Goal: Task Accomplishment & Management: Manage account settings

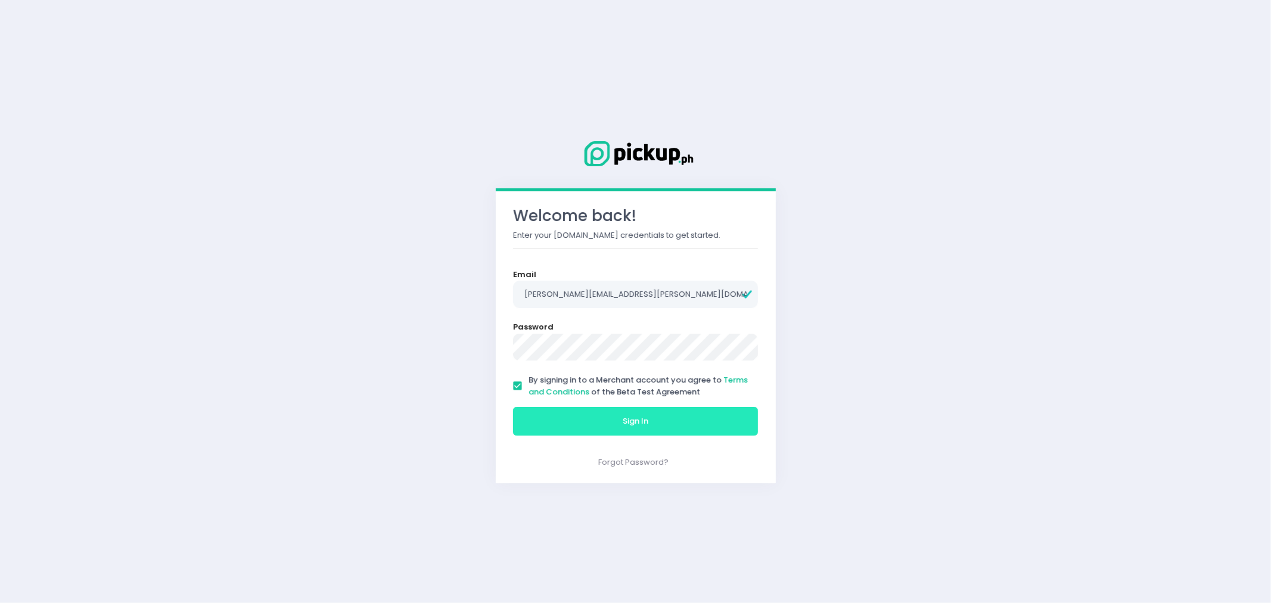
click at [561, 419] on button "Sign In" at bounding box center [635, 421] width 245 height 29
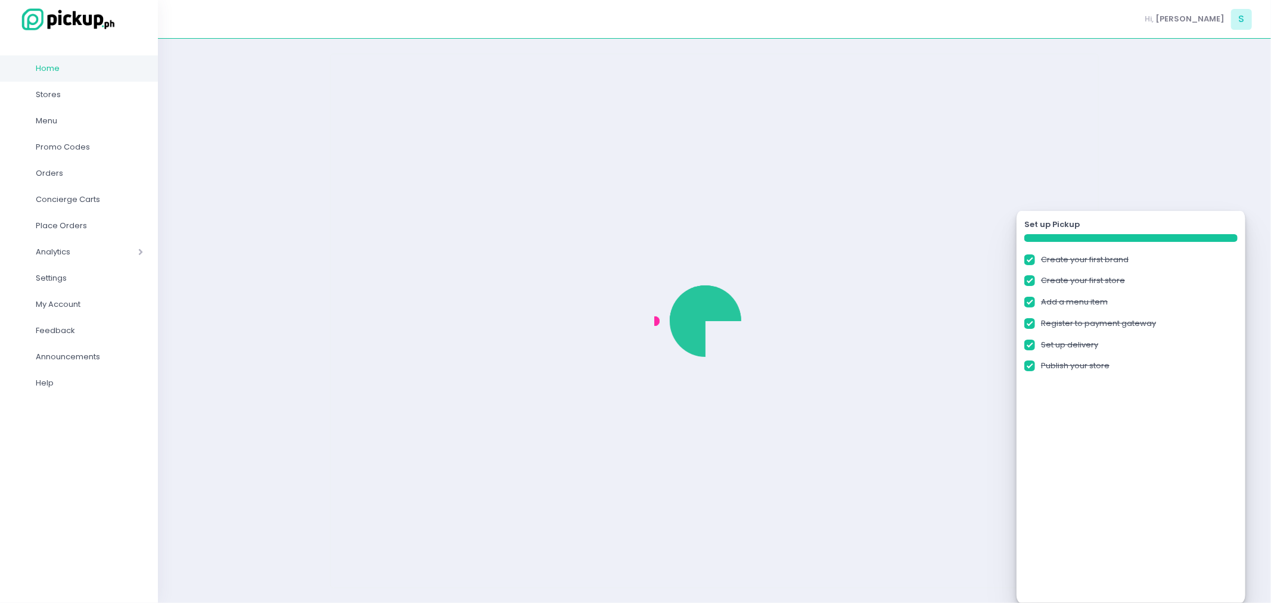
checkbox input "true"
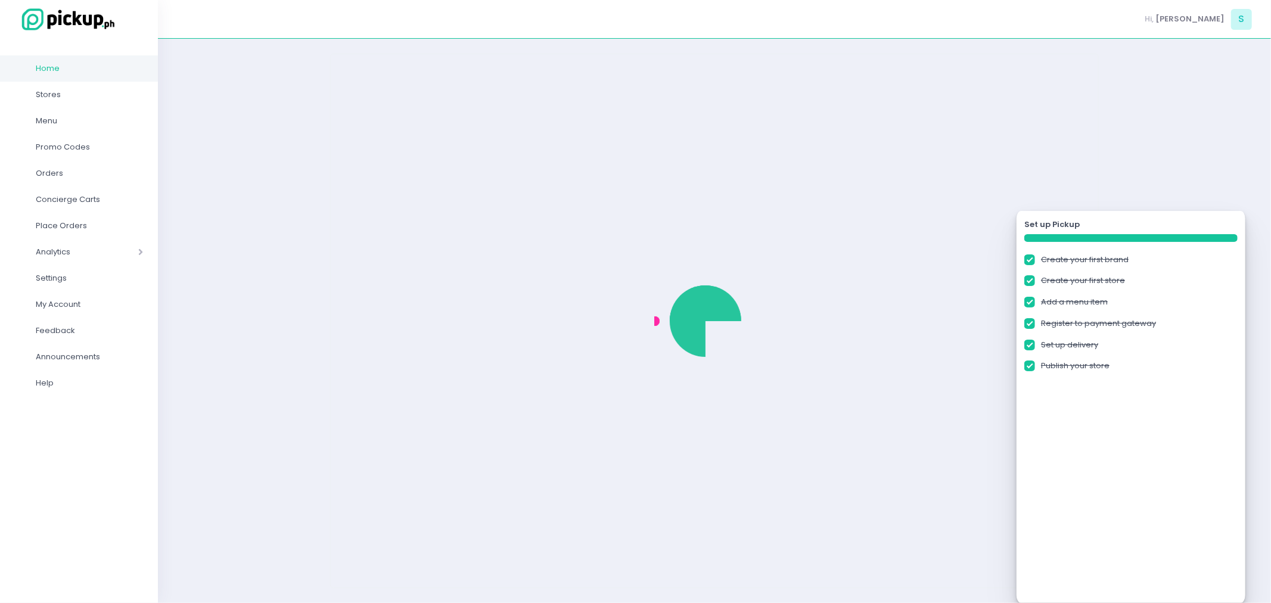
checkbox input "true"
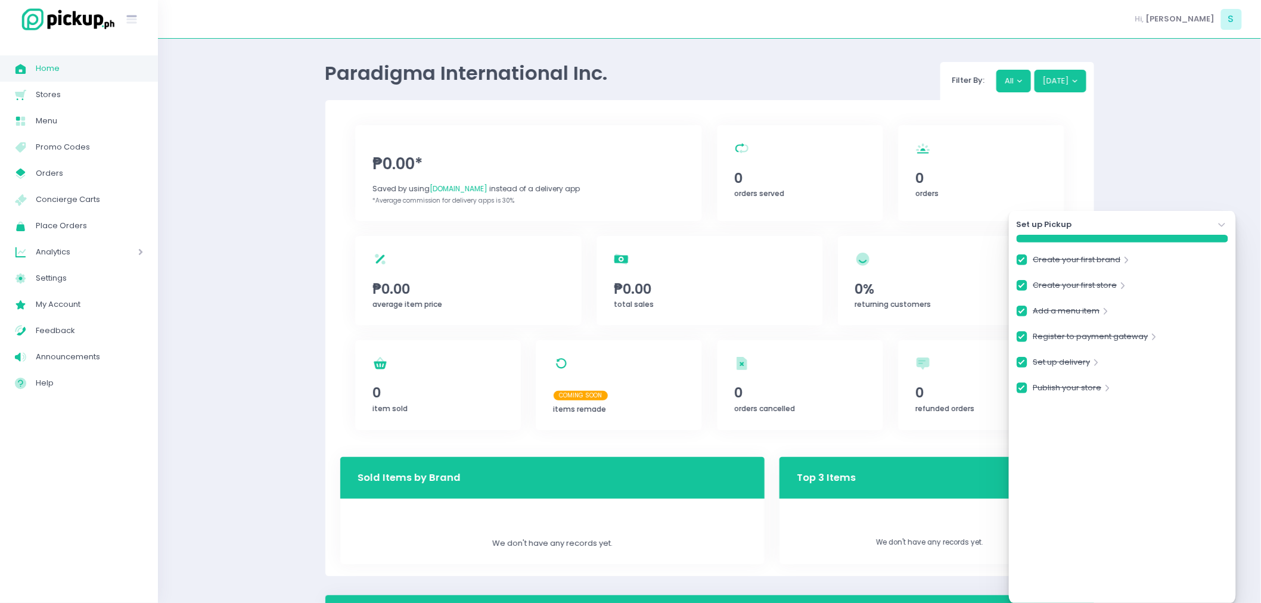
click at [1220, 229] on icon "Stockholm-icons / Navigation / Angle-down Created with Sketch." at bounding box center [1222, 225] width 12 height 12
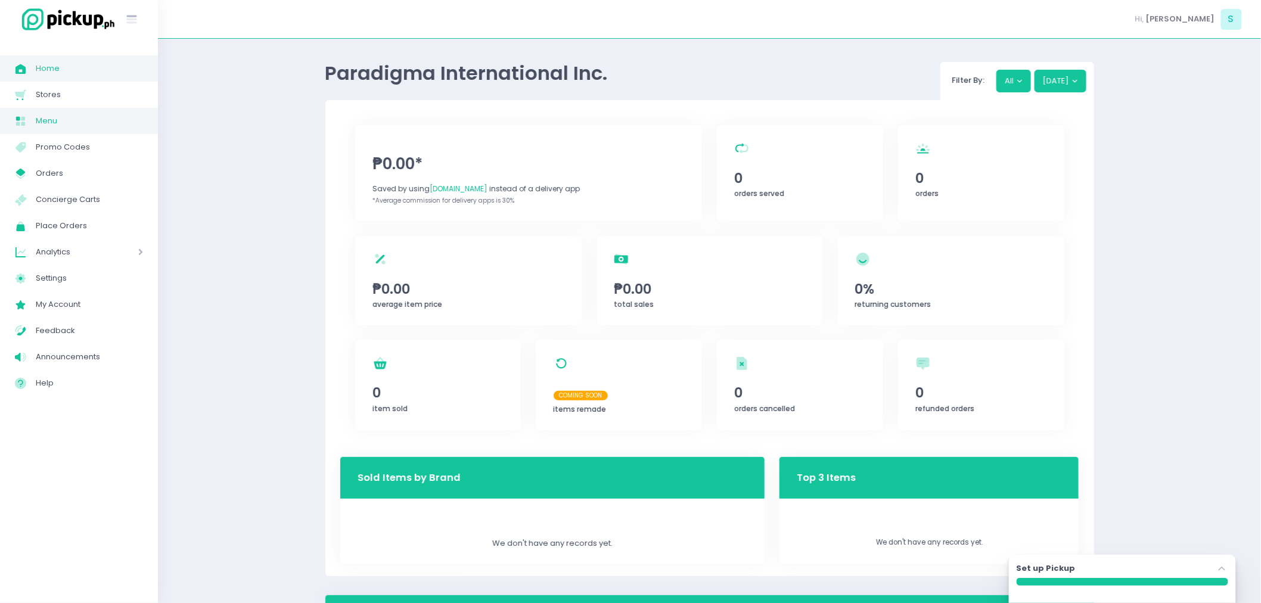
click at [58, 119] on span "Menu" at bounding box center [89, 120] width 107 height 15
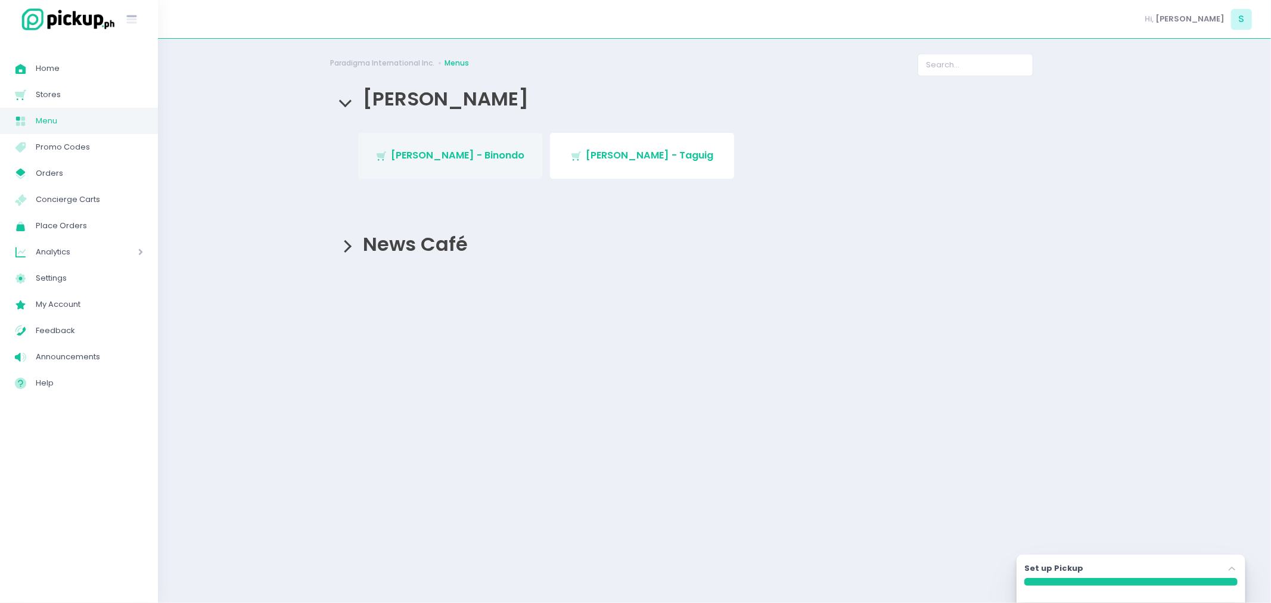
click at [489, 154] on span "[PERSON_NAME] - Binondo" at bounding box center [457, 155] width 133 height 14
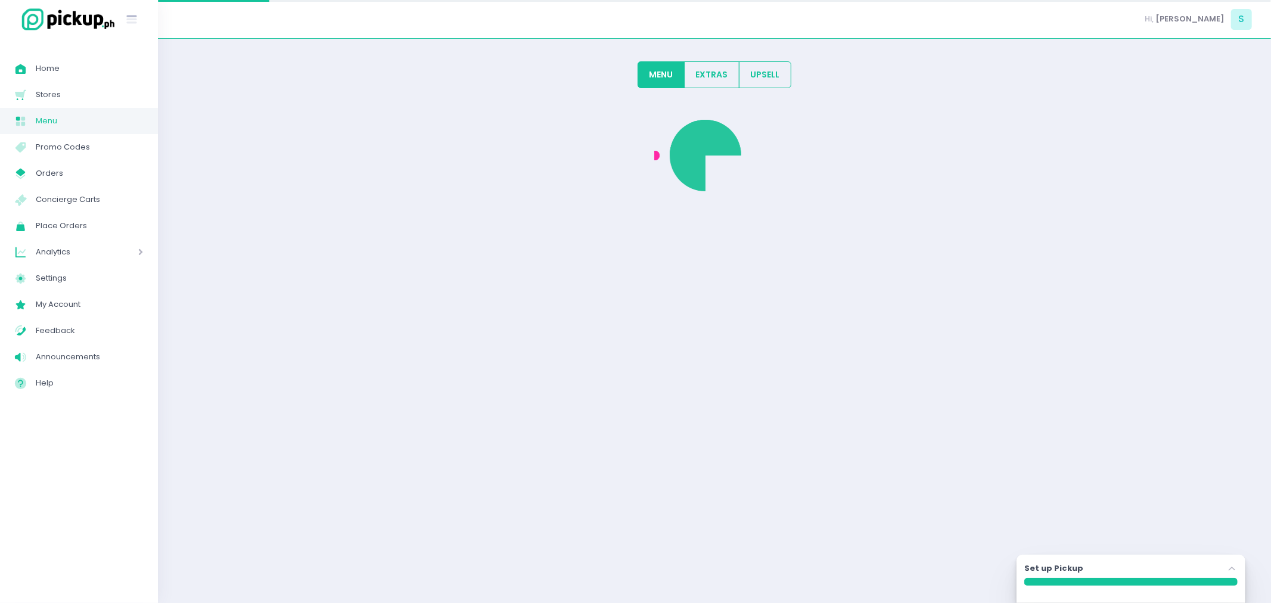
click at [489, 154] on div at bounding box center [714, 363] width 769 height 534
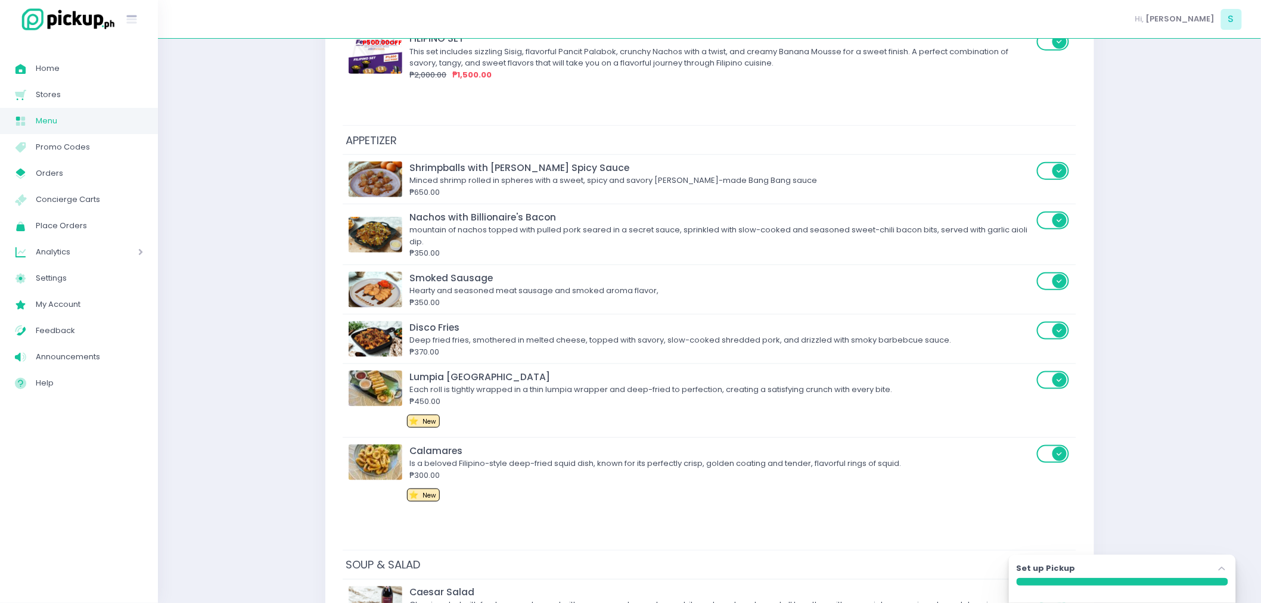
scroll to position [397, 0]
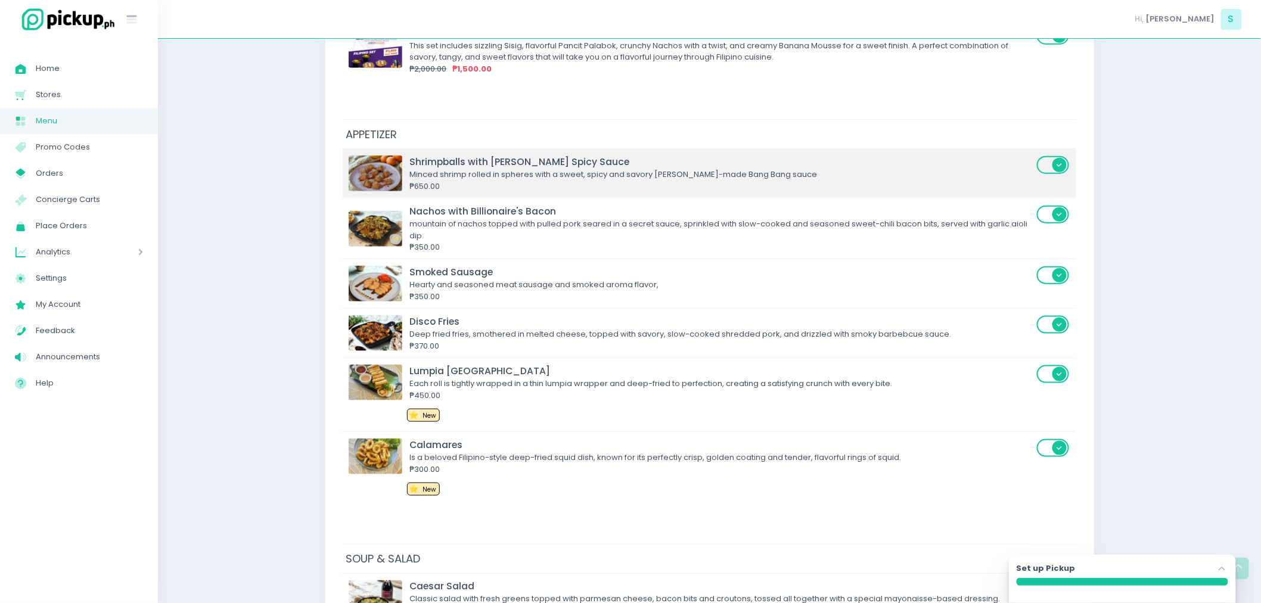
click at [378, 167] on img at bounding box center [376, 174] width 54 height 36
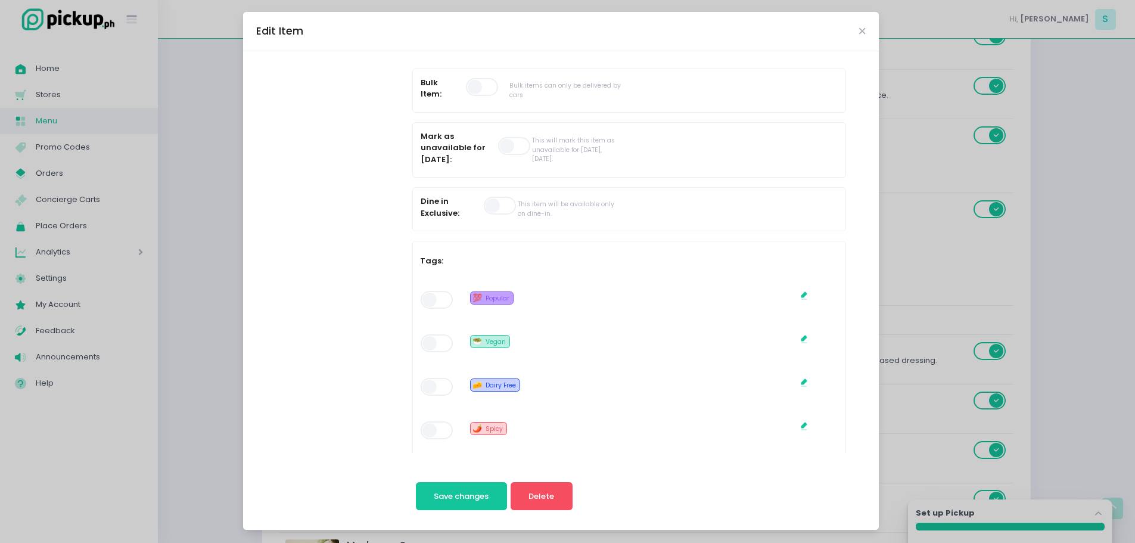
scroll to position [419, 0]
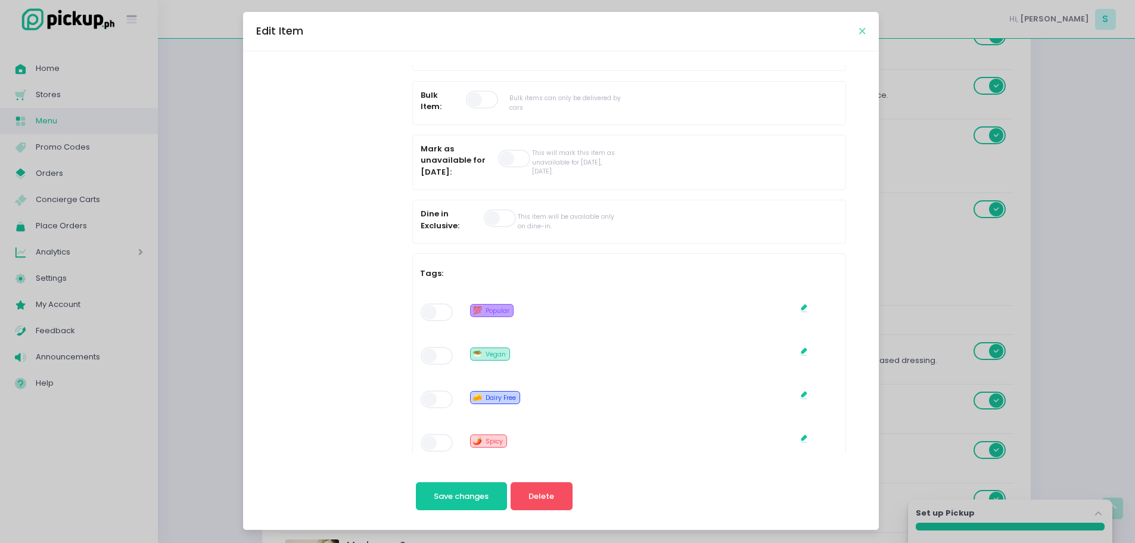
click at [859, 30] on icon "Close" at bounding box center [862, 31] width 6 height 9
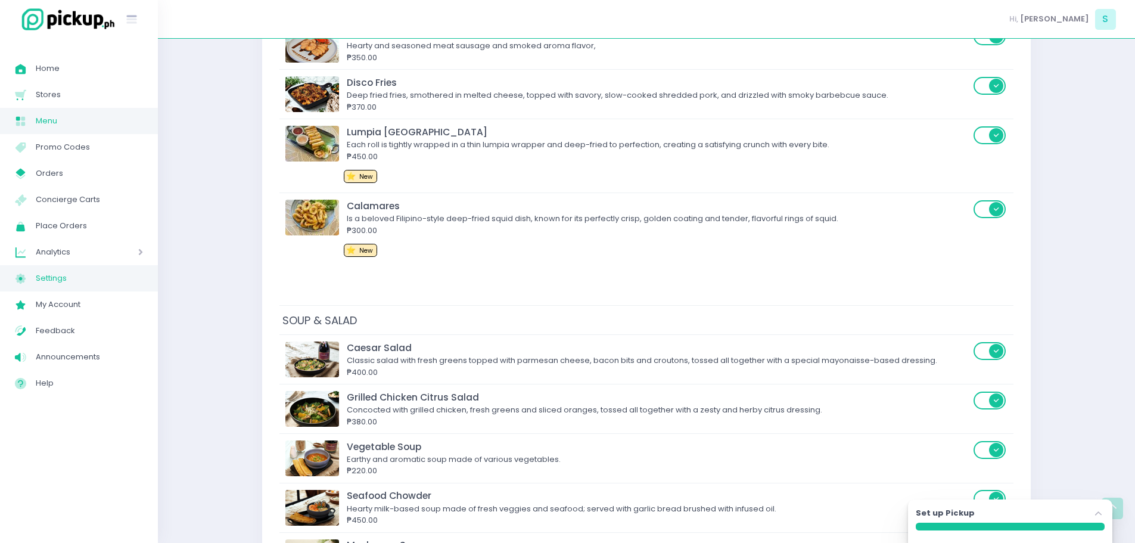
click at [58, 287] on link "Settings Created with Sketch. Settings" at bounding box center [79, 278] width 158 height 26
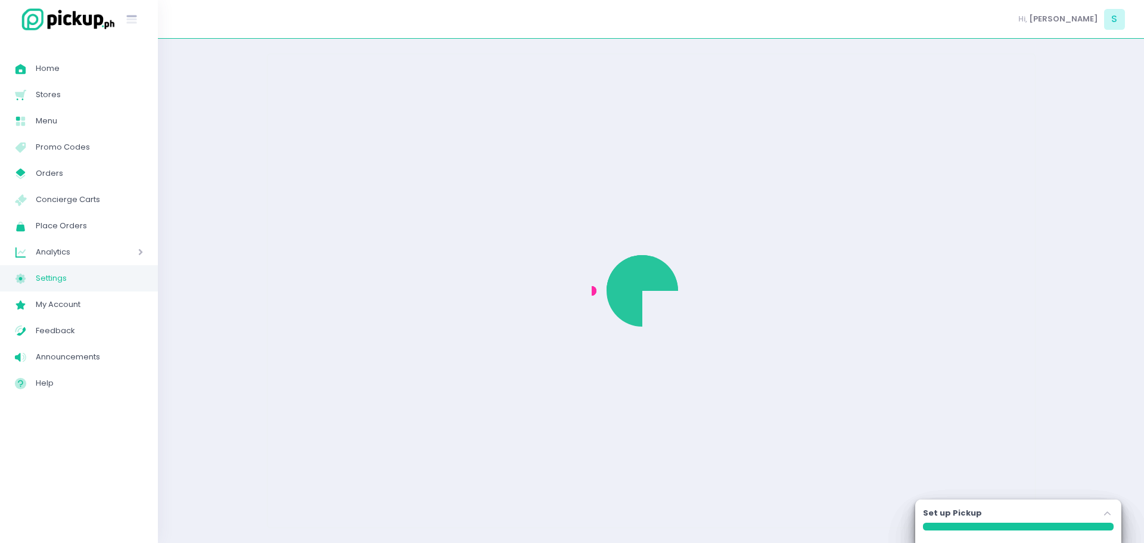
select select "active"
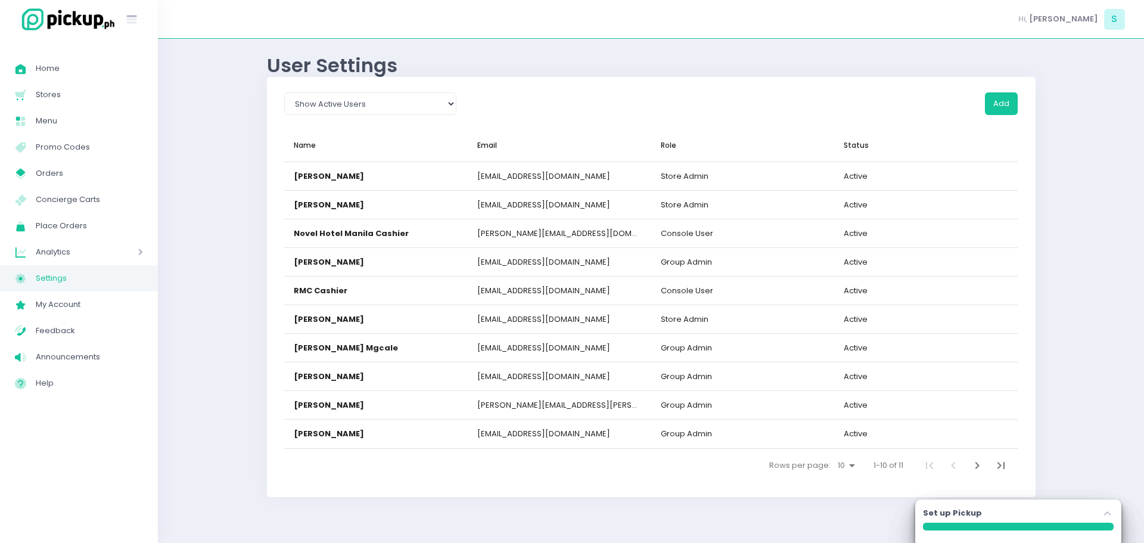
click at [102, 277] on span "Settings" at bounding box center [89, 278] width 107 height 15
select select "active"
click at [75, 121] on span "Menu" at bounding box center [89, 120] width 107 height 15
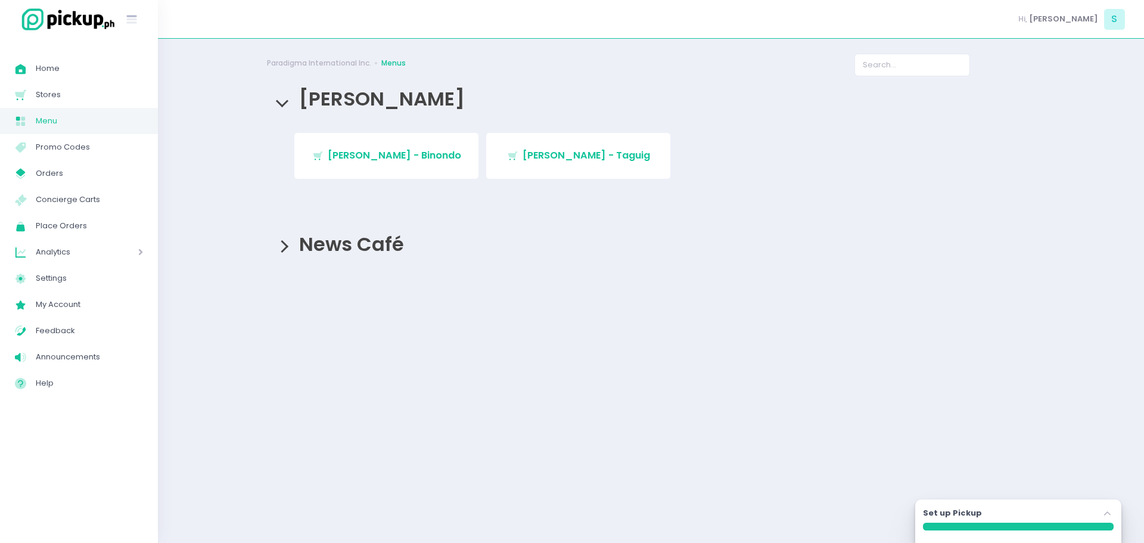
click at [329, 69] on div "Paradigma International Inc. Menus" at bounding box center [552, 65] width 587 height 23
click at [329, 63] on link "Paradigma International Inc." at bounding box center [319, 63] width 104 height 11
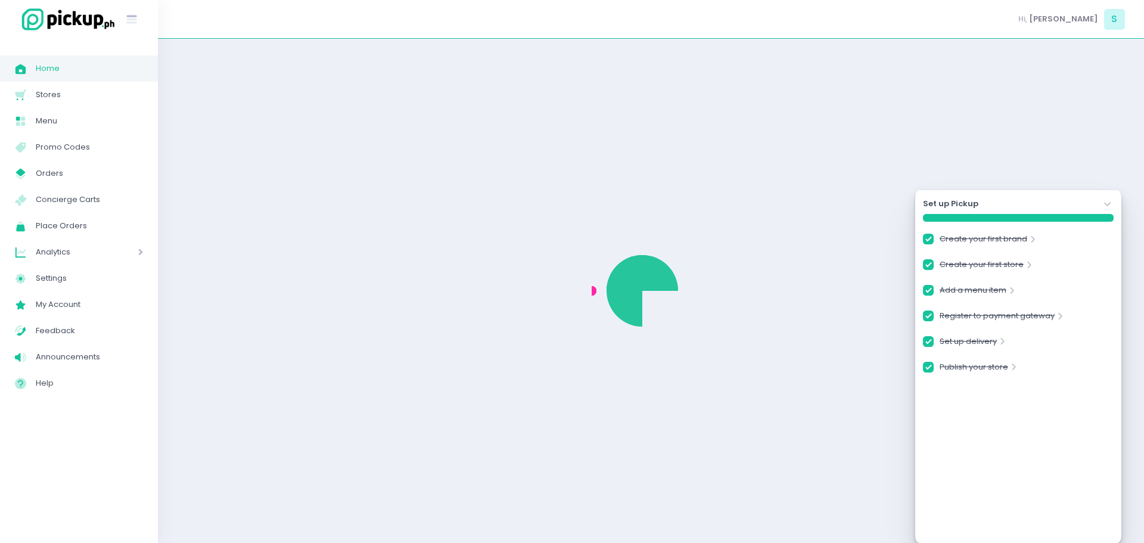
checkbox input "true"
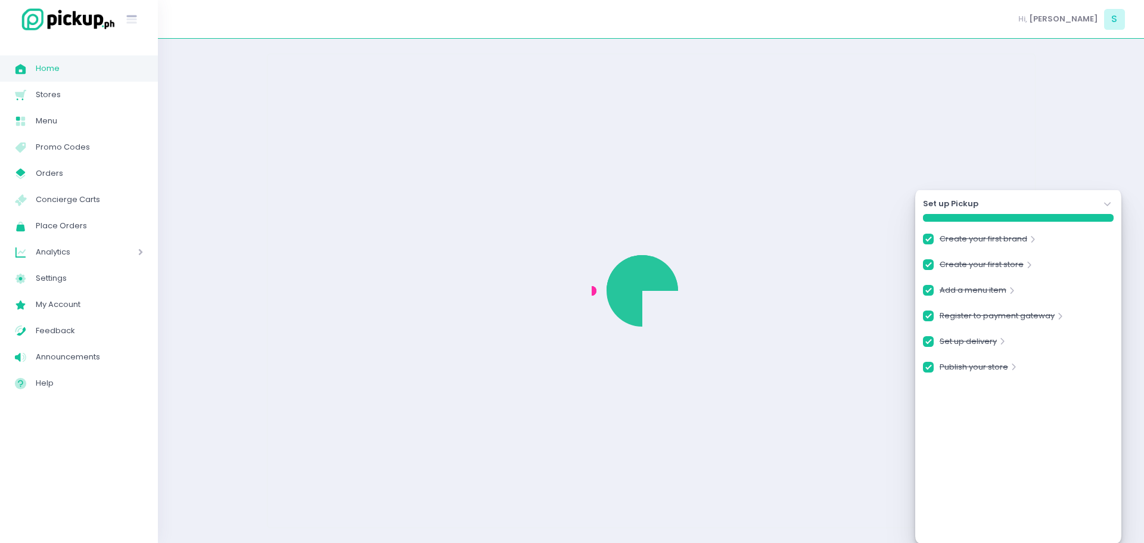
checkbox input "true"
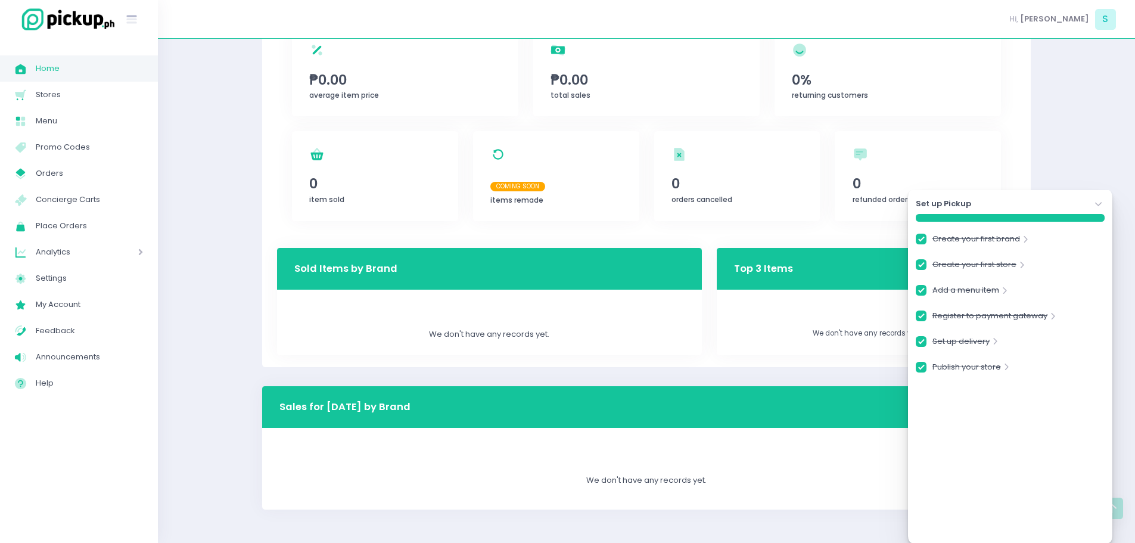
scroll to position [210, 0]
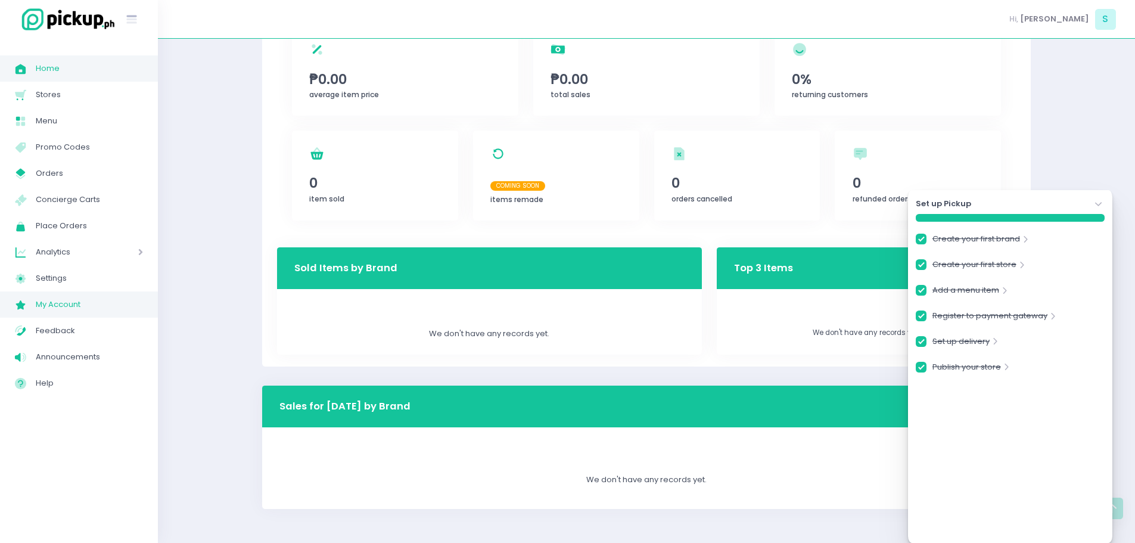
click at [67, 312] on link "My Account Created with Sketch. My Account" at bounding box center [79, 304] width 158 height 26
checkbox input "true"
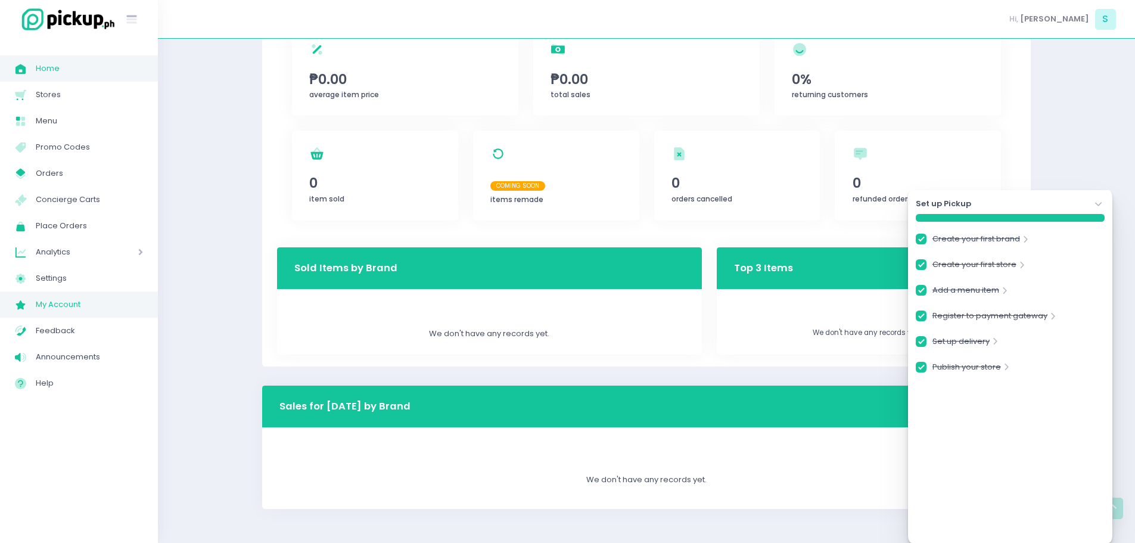
checkbox input "true"
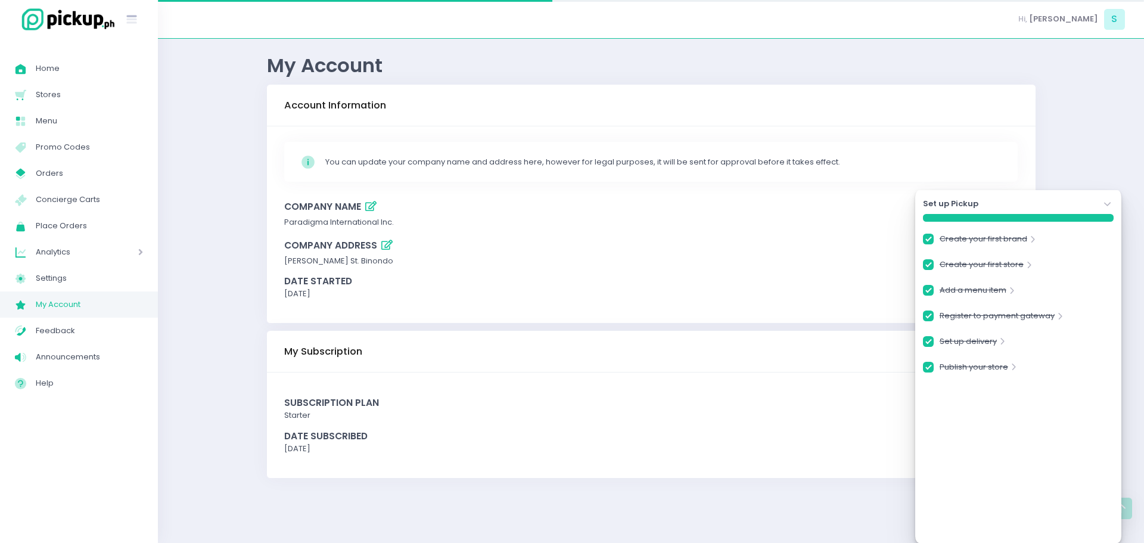
checkbox input "true"
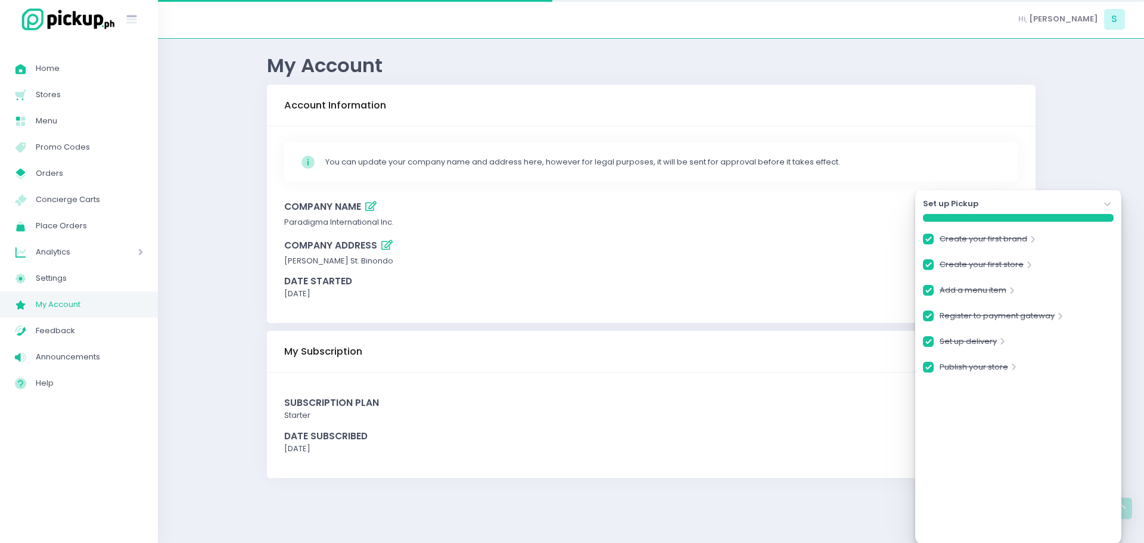
checkbox input "true"
click at [63, 288] on link "Settings Created with Sketch. Settings" at bounding box center [79, 278] width 158 height 26
checkbox input "true"
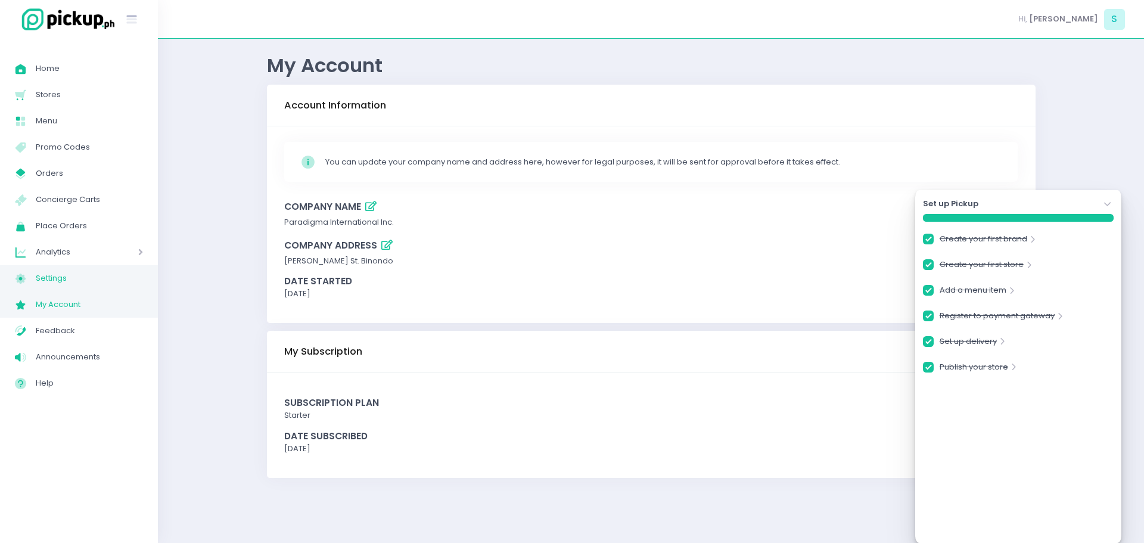
checkbox input "true"
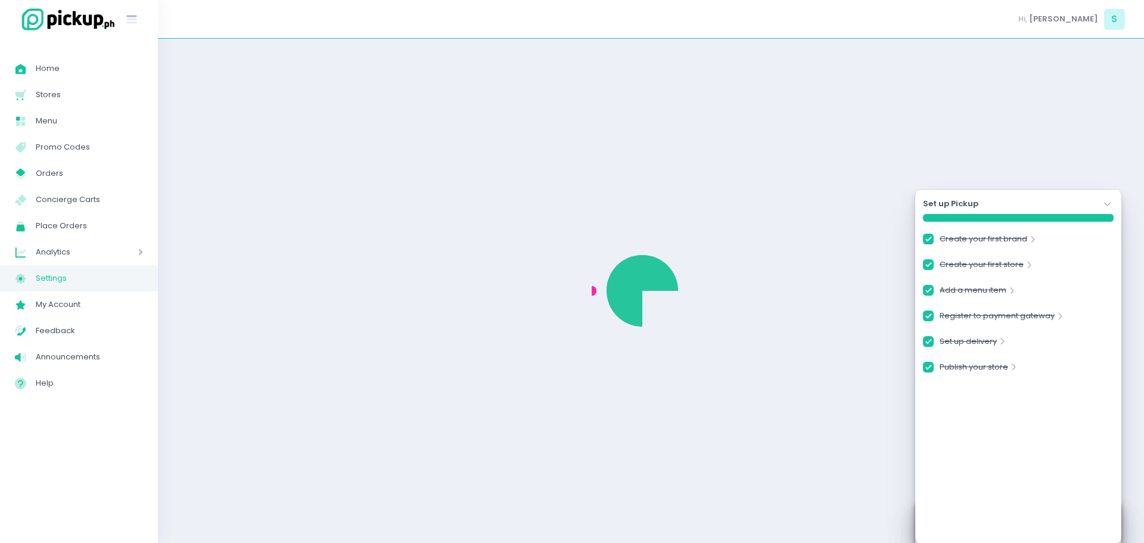
checkbox input "true"
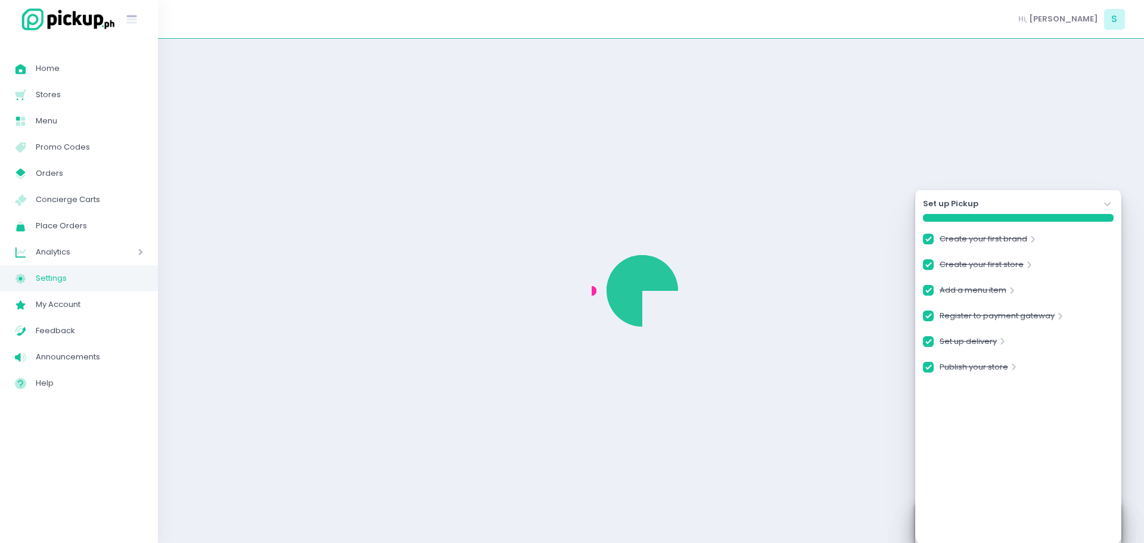
checkbox input "true"
select select "active"
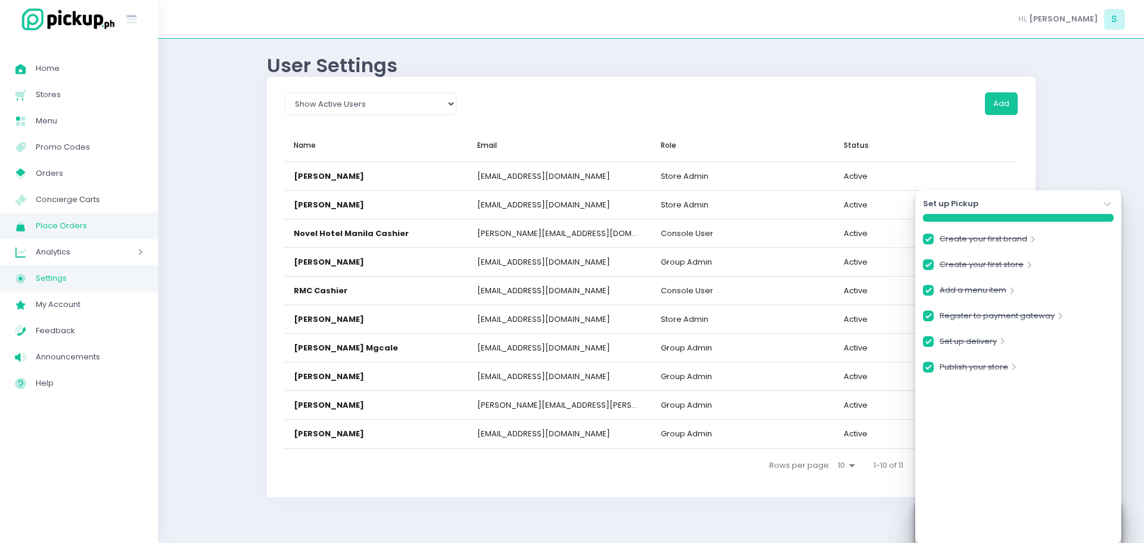
click at [87, 229] on span "Place Orders" at bounding box center [89, 225] width 107 height 15
checkbox input "true"
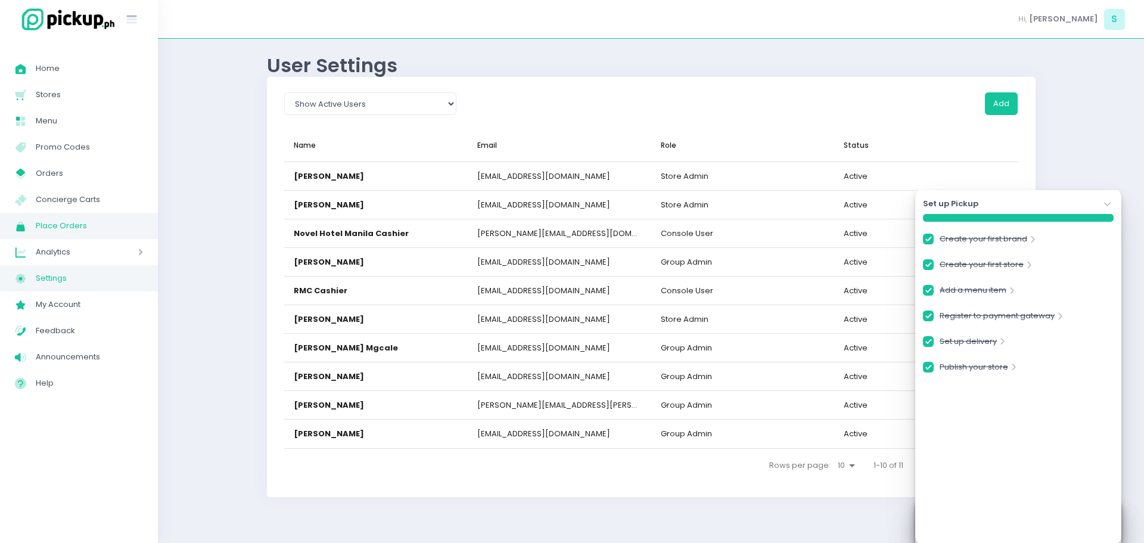
checkbox input "true"
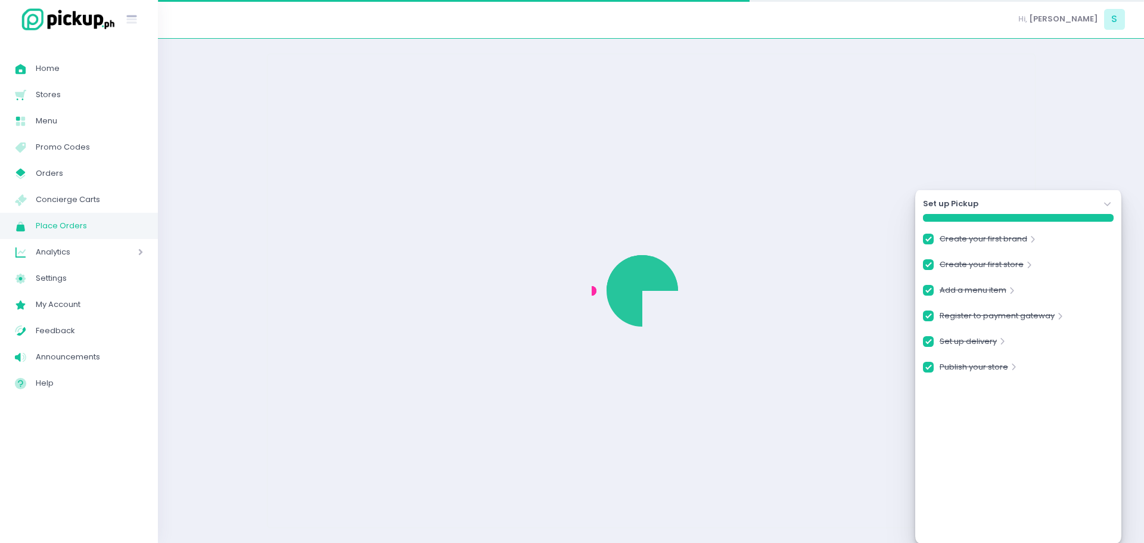
checkbox input "true"
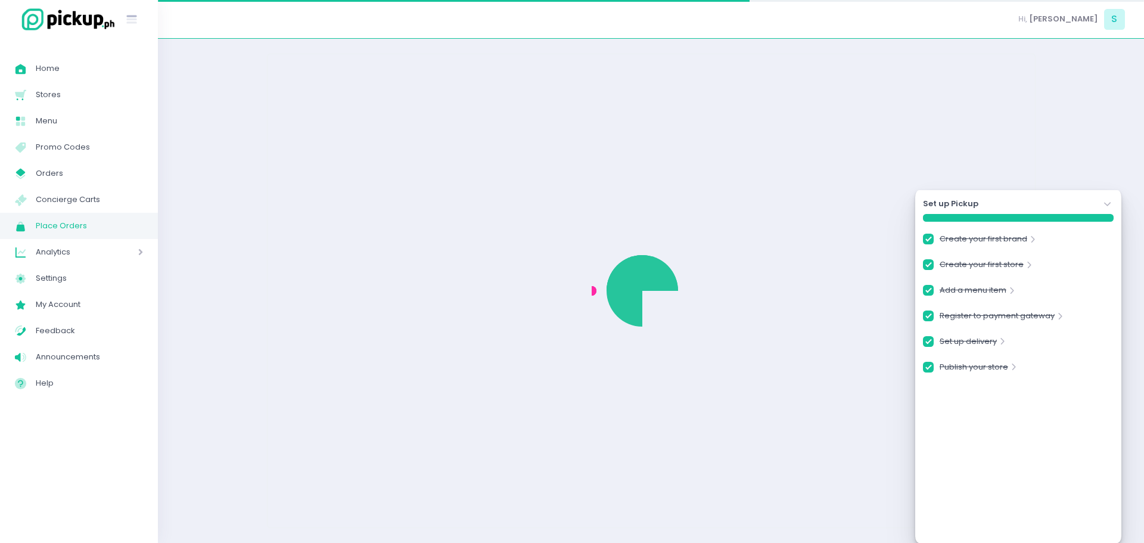
checkbox input "true"
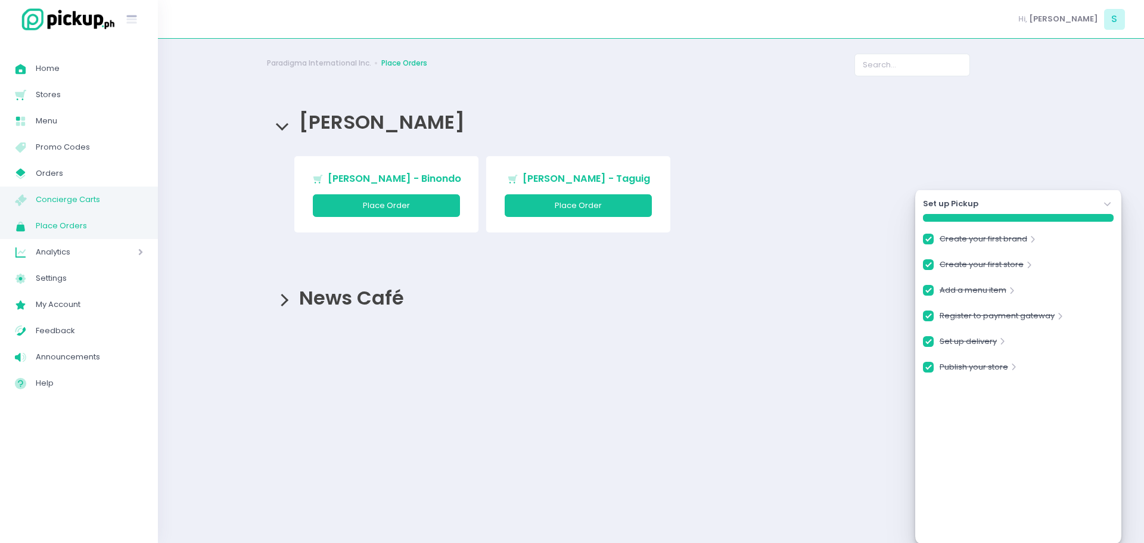
click at [83, 188] on link "Concierge Carts Created with Sketch. Concierge Carts" at bounding box center [79, 199] width 158 height 26
checkbox input "true"
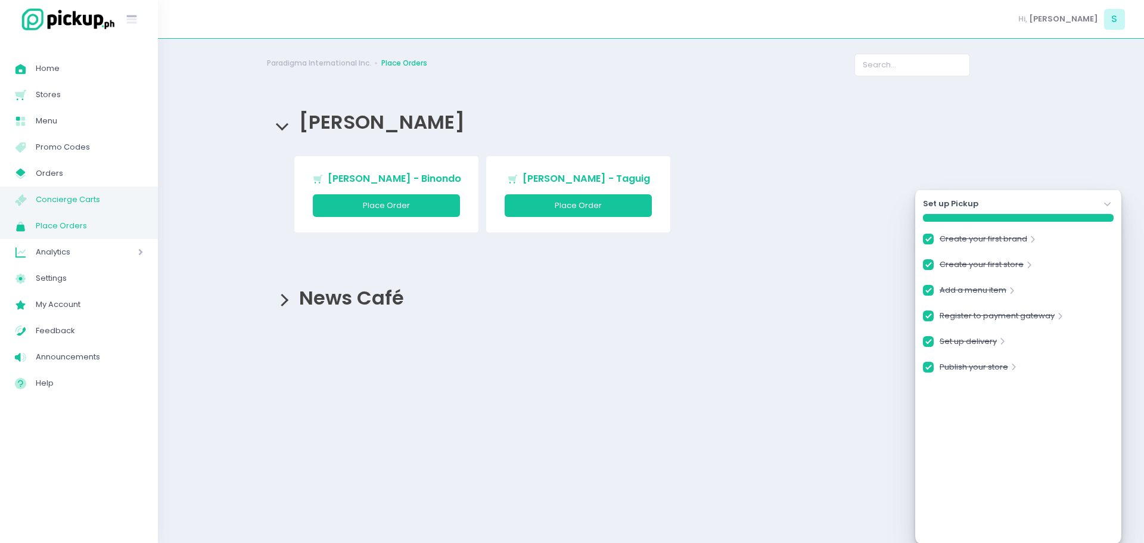
checkbox input "true"
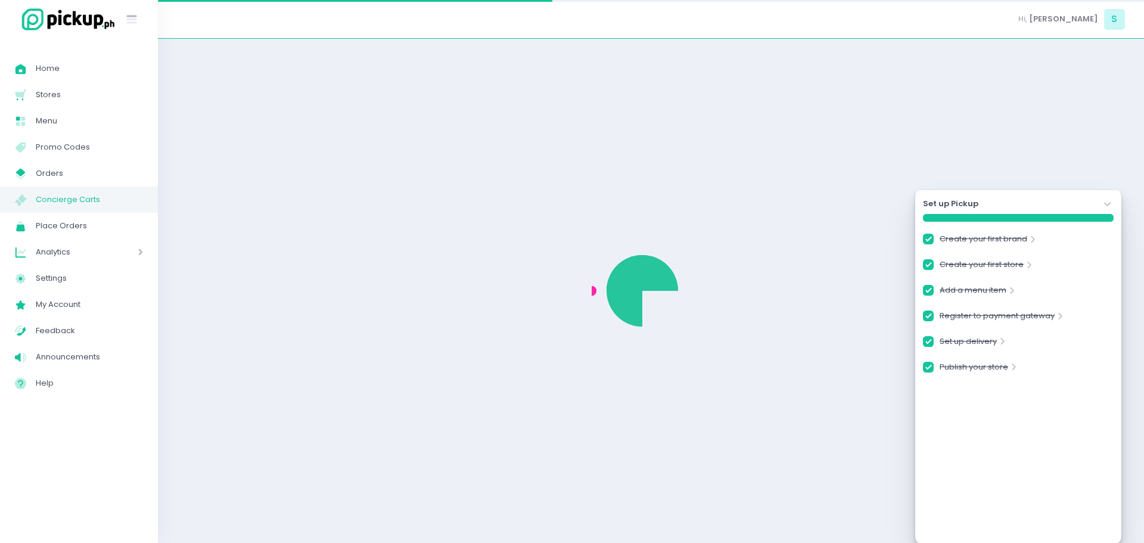
checkbox input "true"
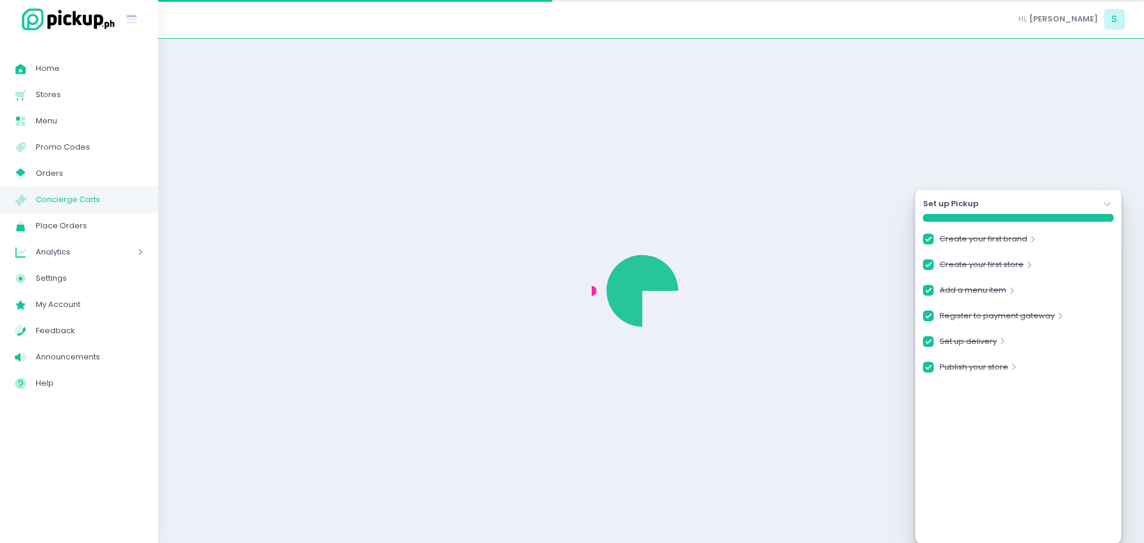
checkbox input "true"
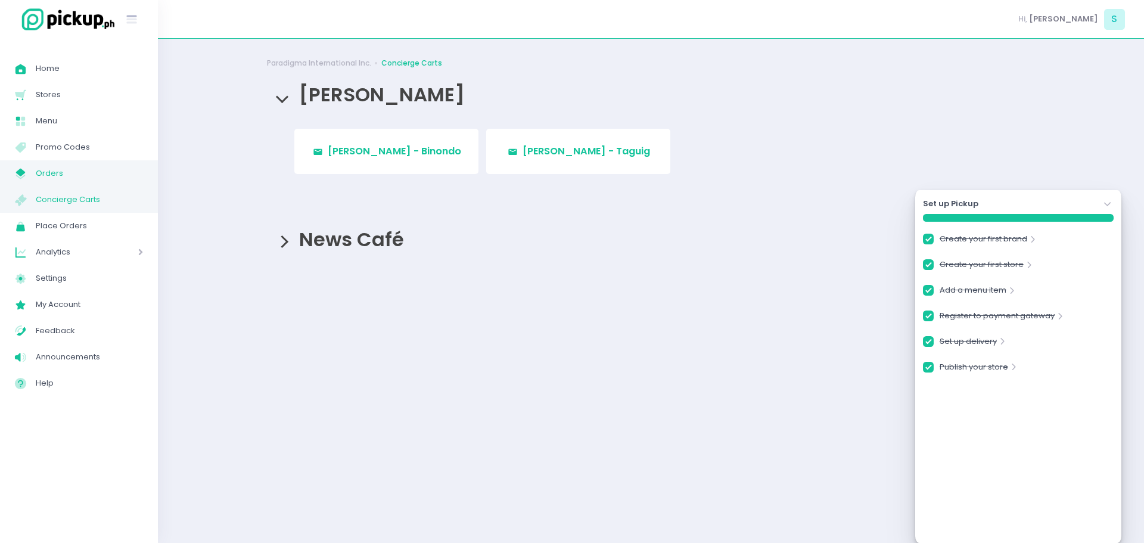
click at [78, 177] on span "Orders" at bounding box center [89, 173] width 107 height 15
checkbox input "true"
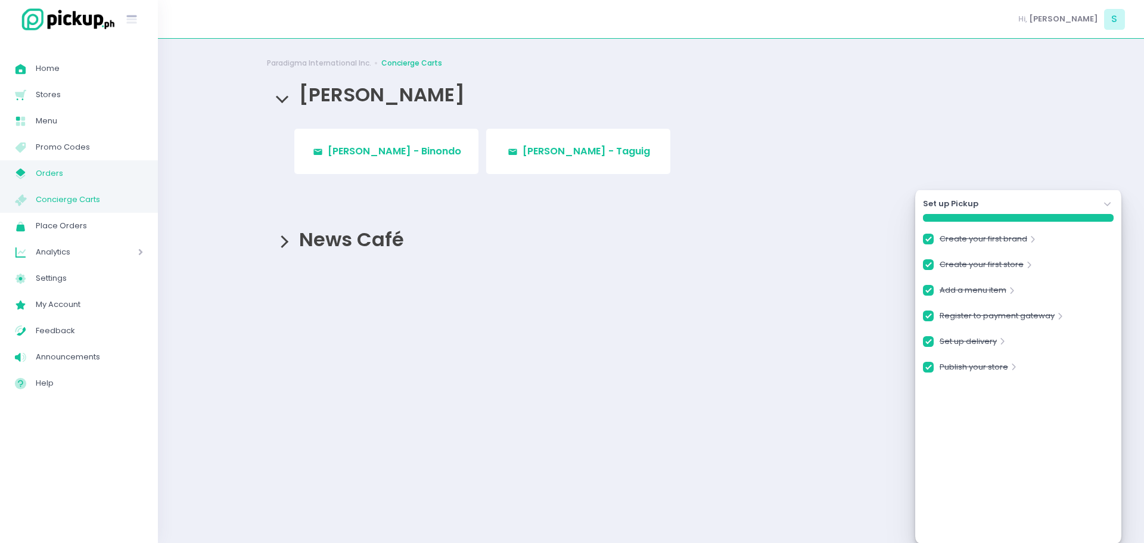
checkbox input "true"
click at [78, 177] on span "Orders" at bounding box center [89, 173] width 107 height 15
checkbox input "true"
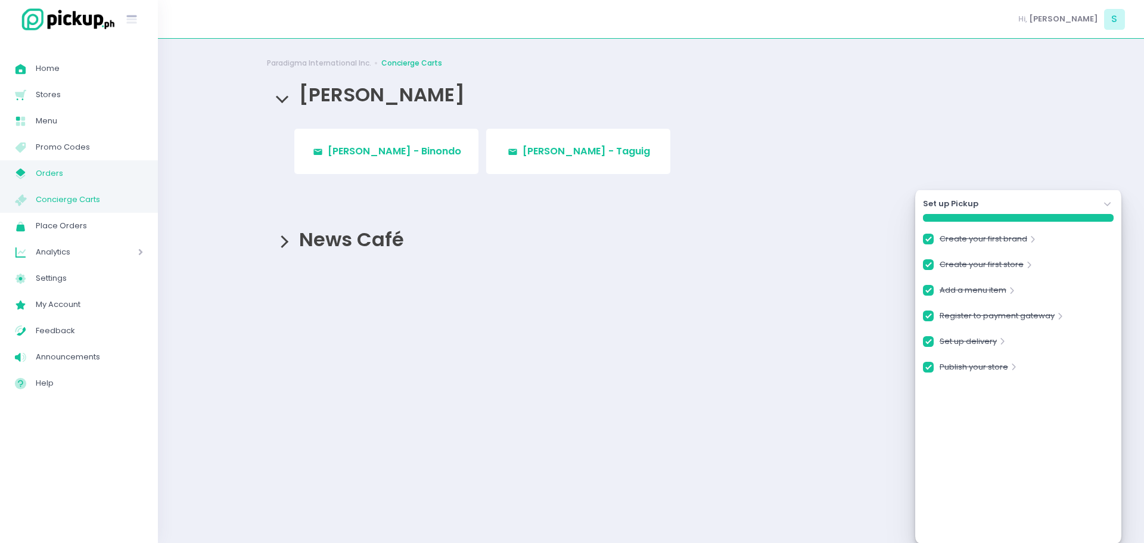
checkbox input "true"
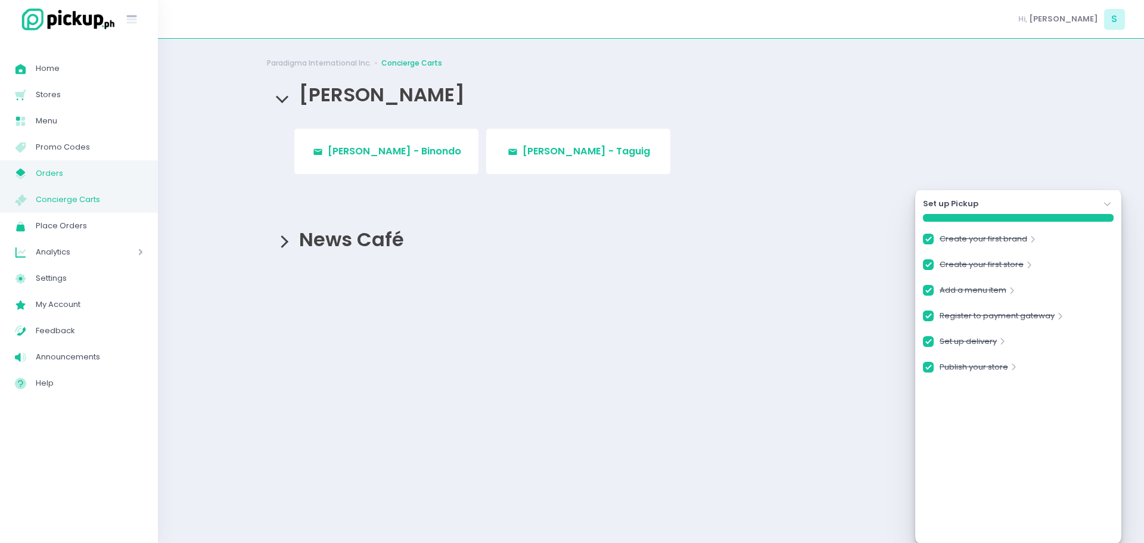
checkbox input "true"
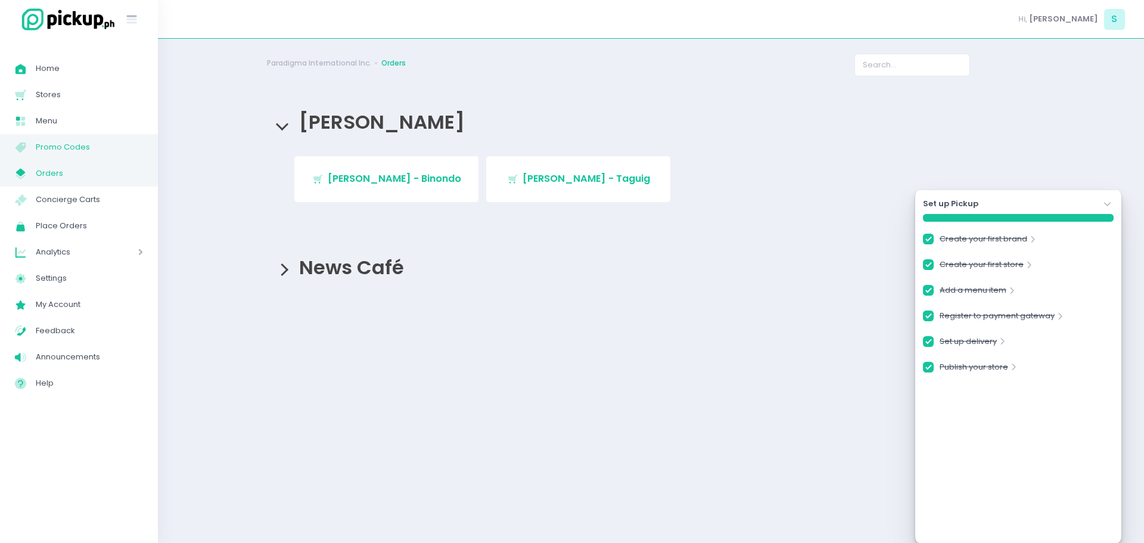
click at [75, 153] on span "Promo Codes" at bounding box center [89, 146] width 107 height 15
checkbox input "true"
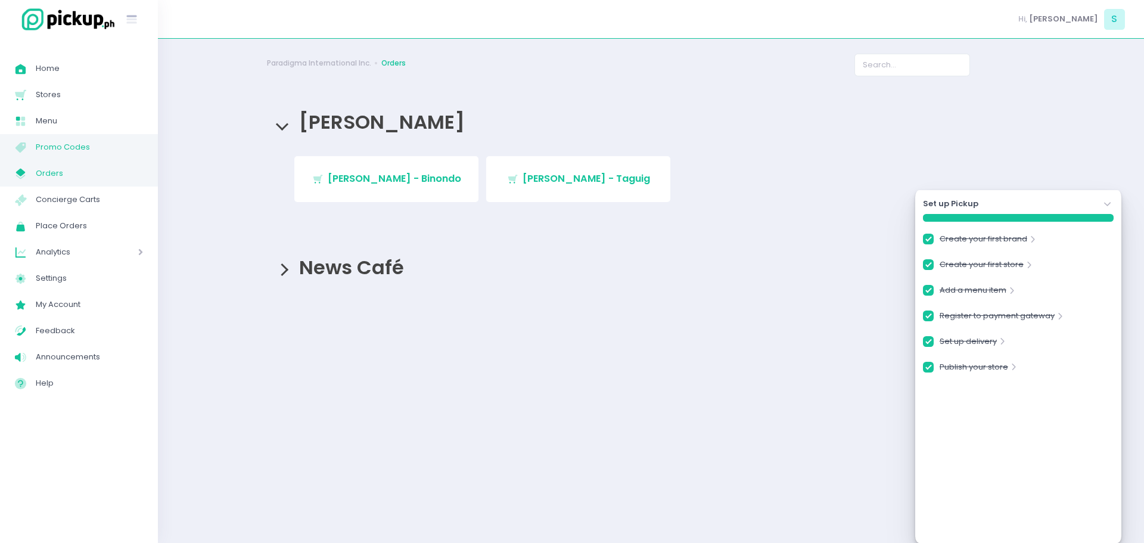
checkbox input "true"
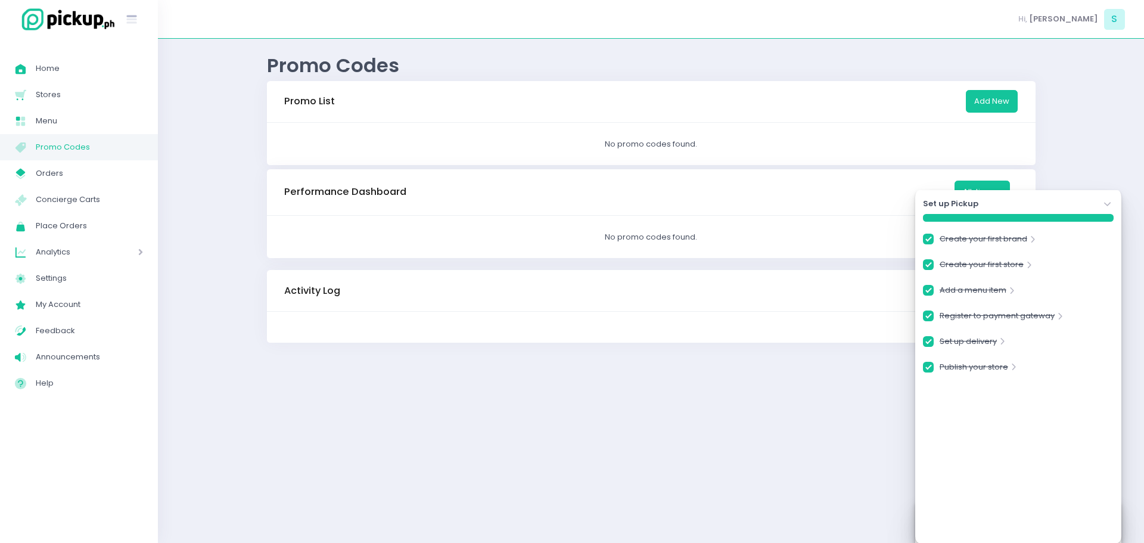
click at [75, 153] on span "Promo Codes" at bounding box center [89, 146] width 107 height 15
checkbox input "true"
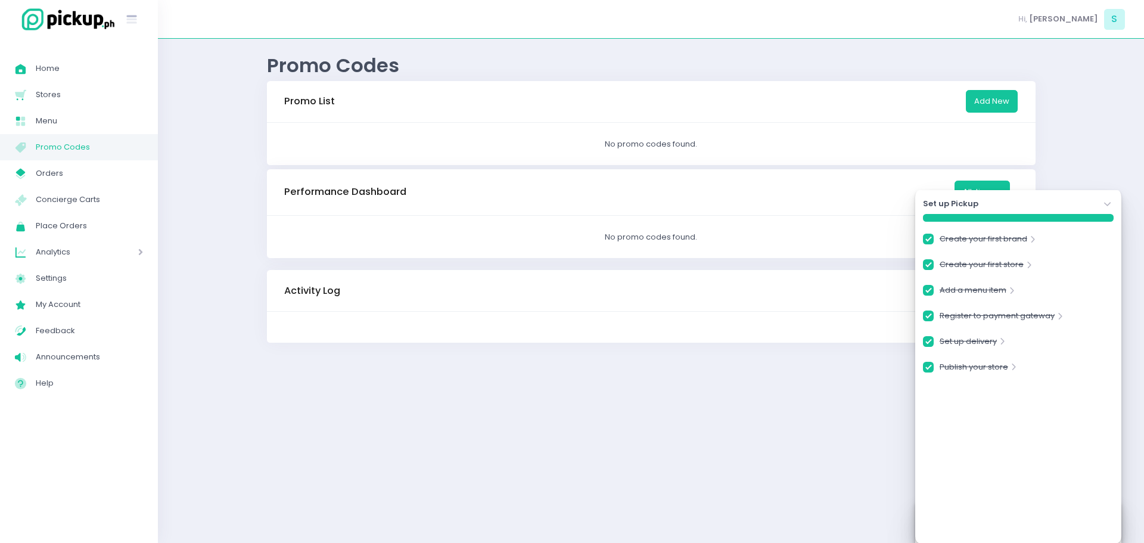
checkbox input "true"
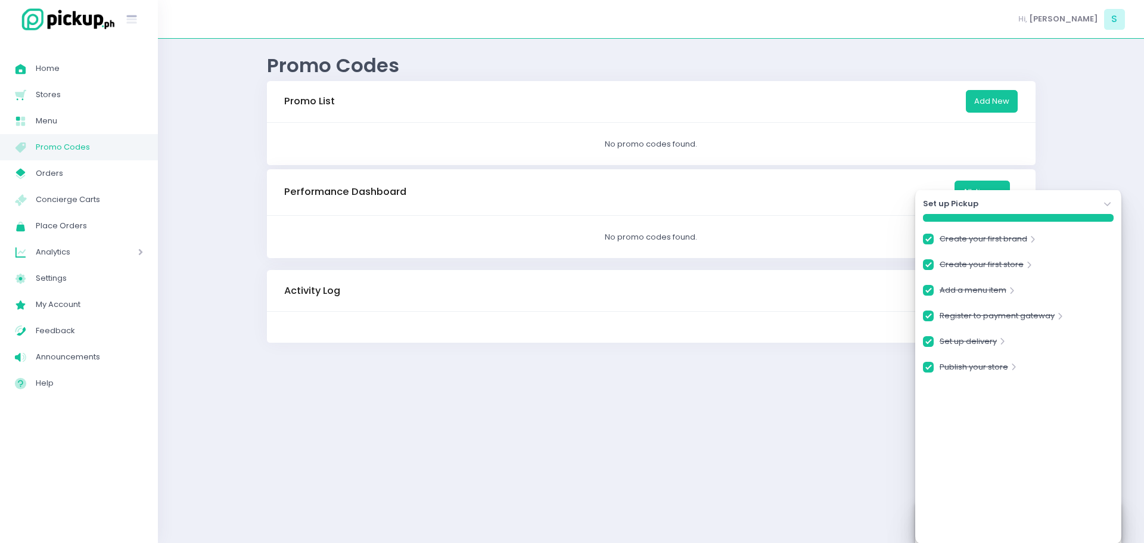
checkbox input "true"
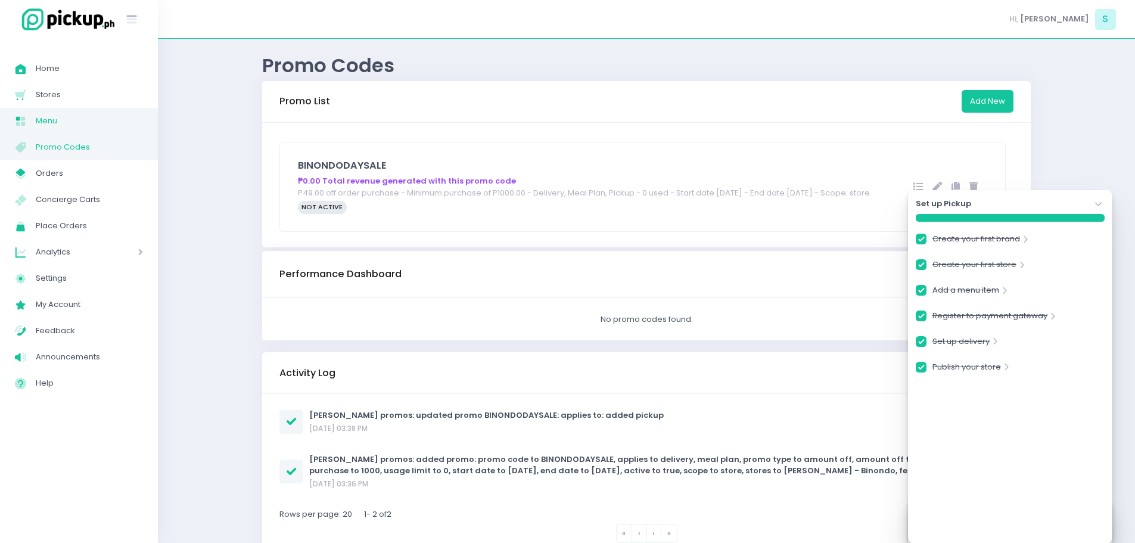
click at [67, 128] on span "Menu" at bounding box center [89, 120] width 107 height 15
checkbox input "true"
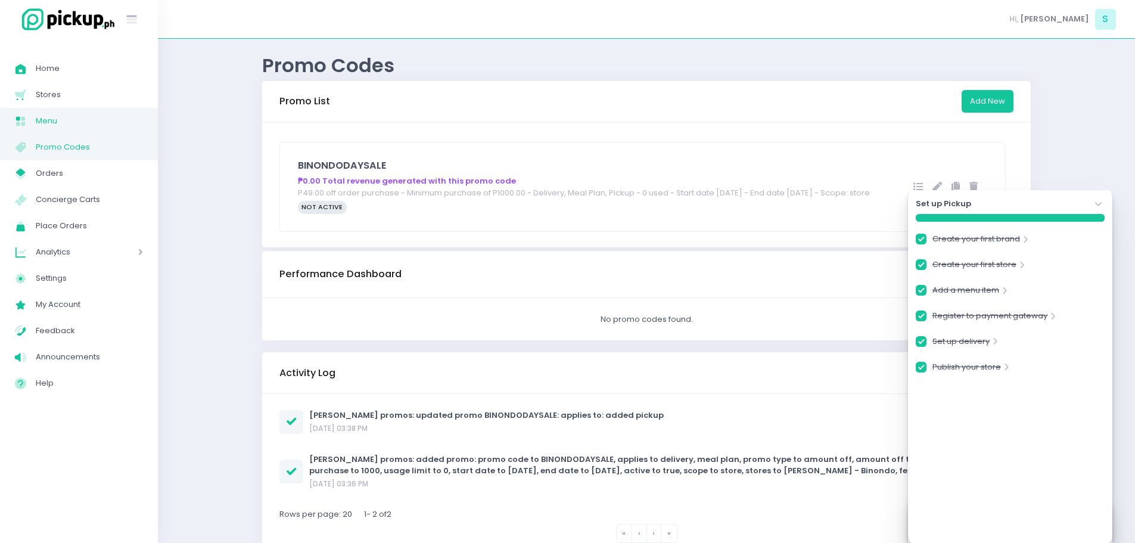
checkbox input "true"
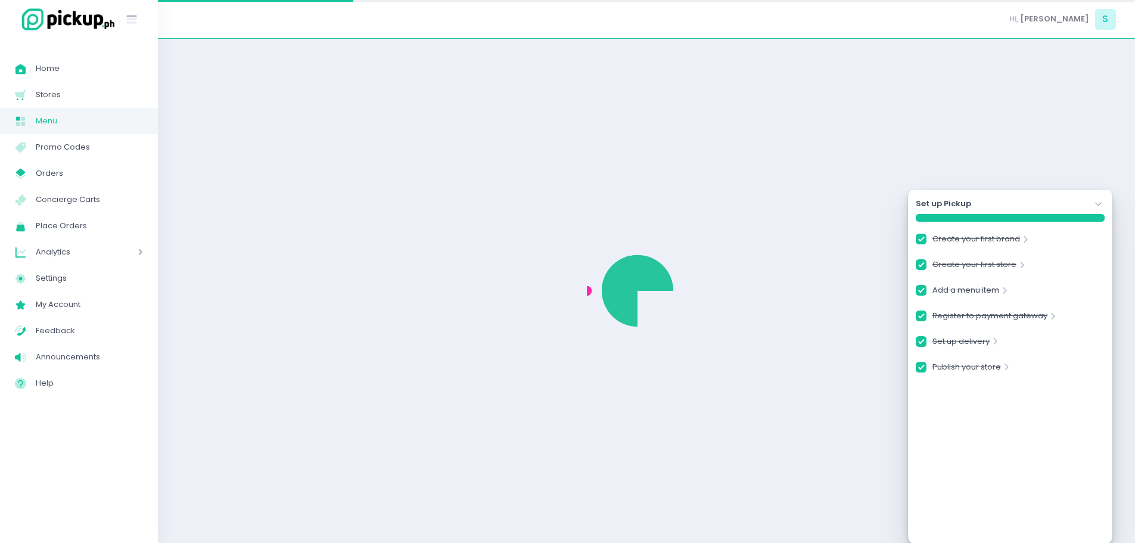
click at [67, 128] on span "Menu" at bounding box center [89, 120] width 107 height 15
checkbox input "true"
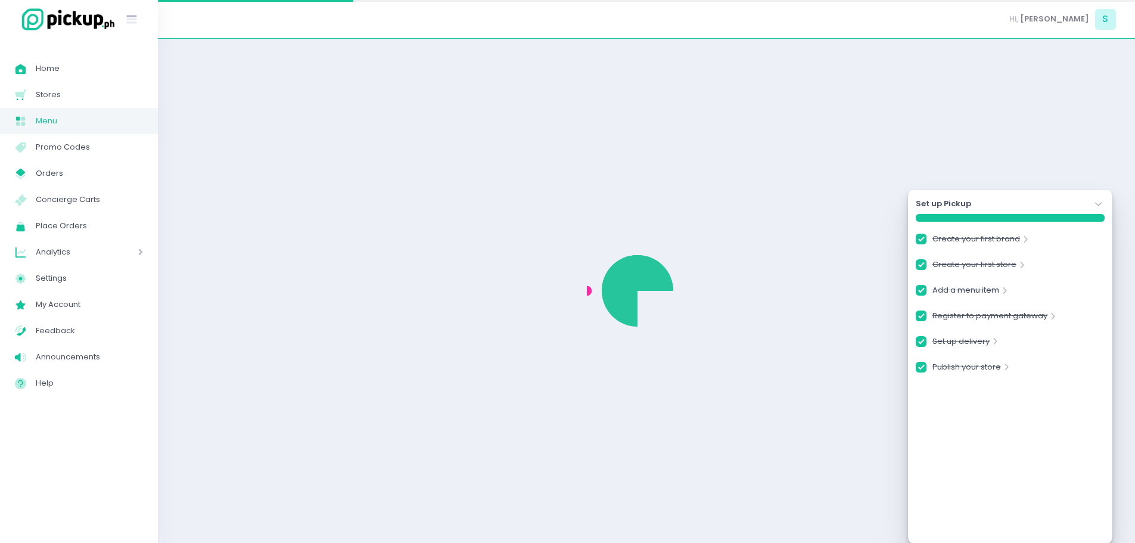
checkbox input "true"
click at [67, 128] on span "Menu" at bounding box center [89, 120] width 107 height 15
checkbox input "true"
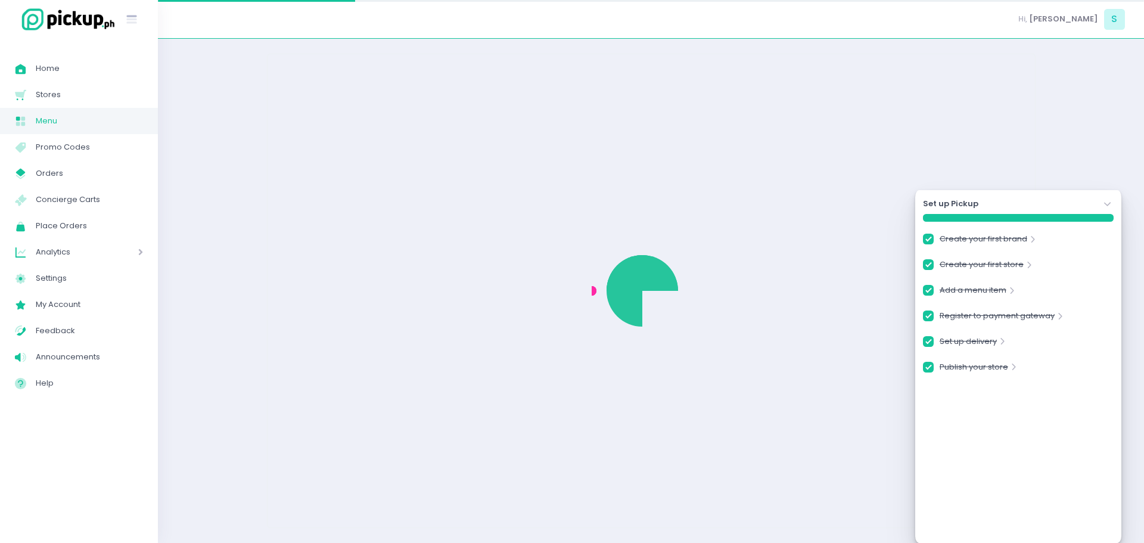
checkbox input "true"
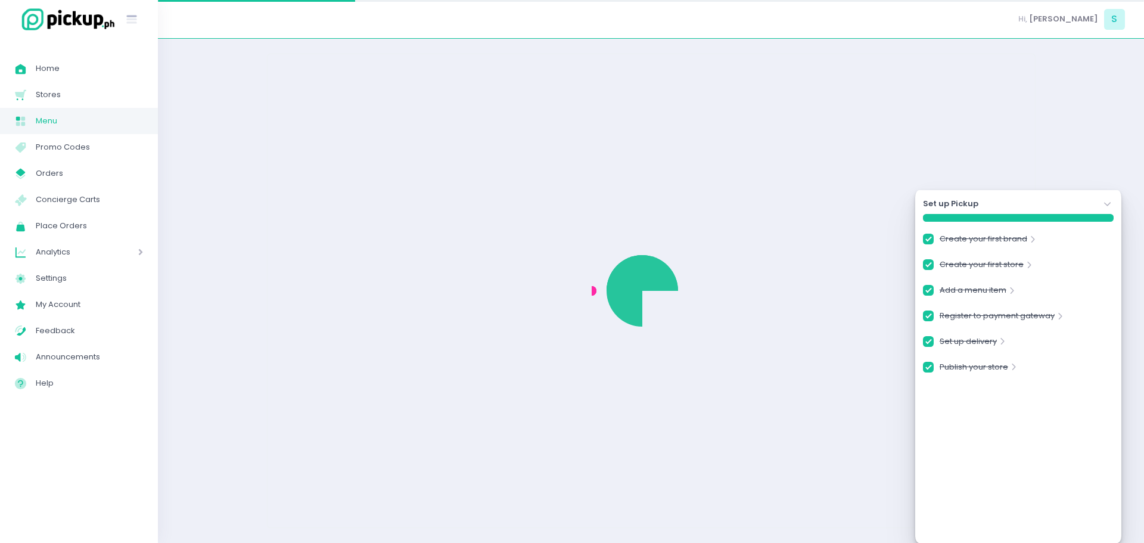
checkbox input "true"
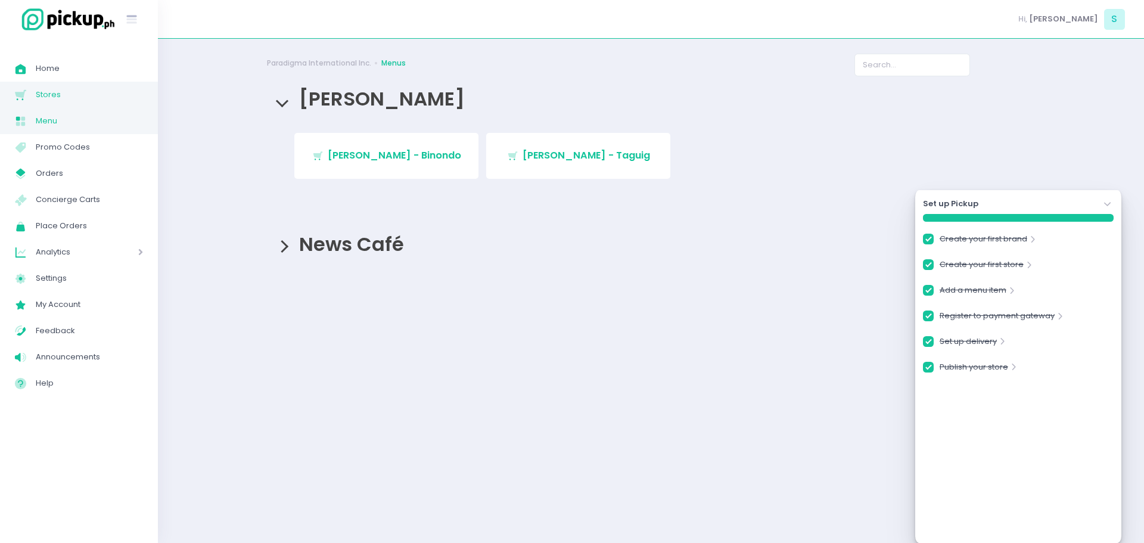
click at [60, 101] on span "Stores" at bounding box center [89, 94] width 107 height 15
checkbox input "true"
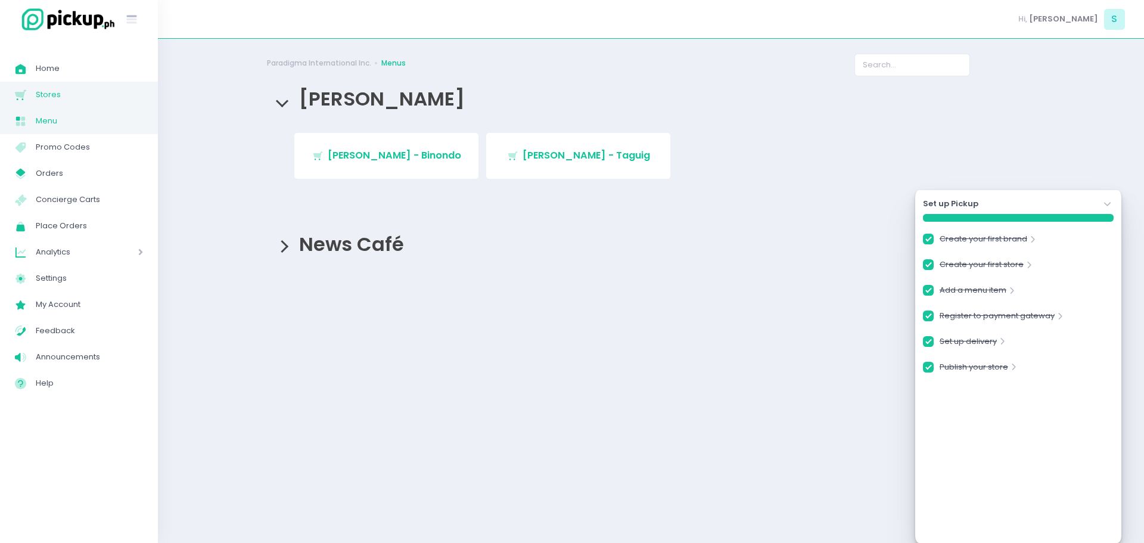
checkbox input "true"
click at [60, 101] on span "Stores" at bounding box center [89, 94] width 107 height 15
checkbox input "true"
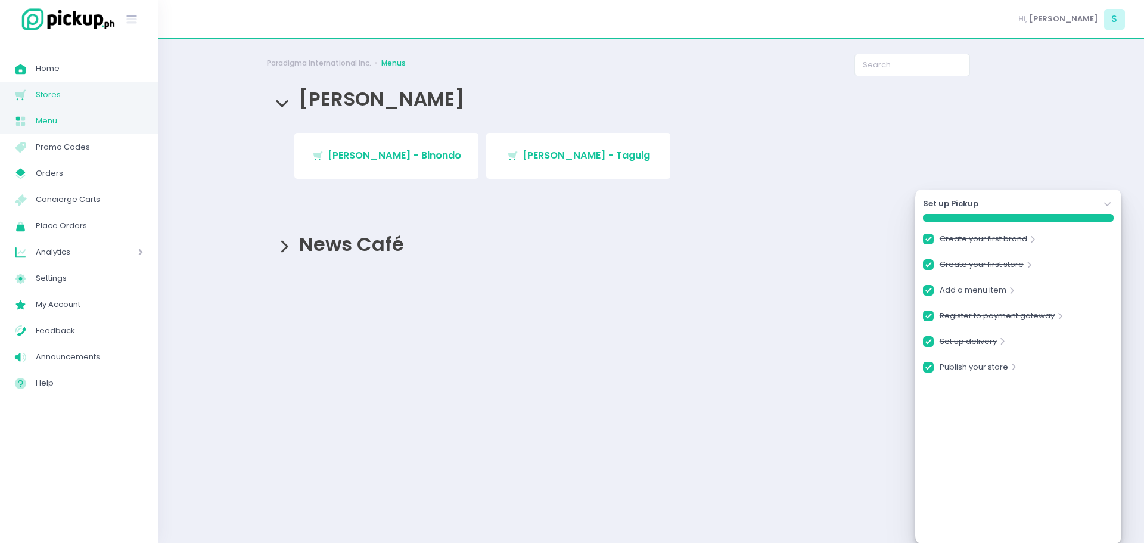
checkbox input "true"
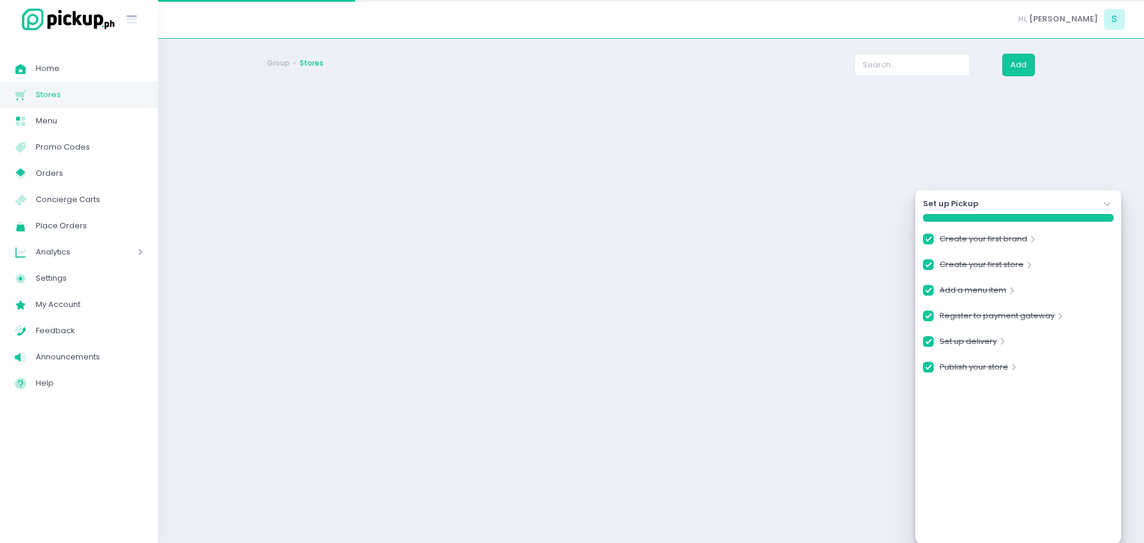
checkbox input "true"
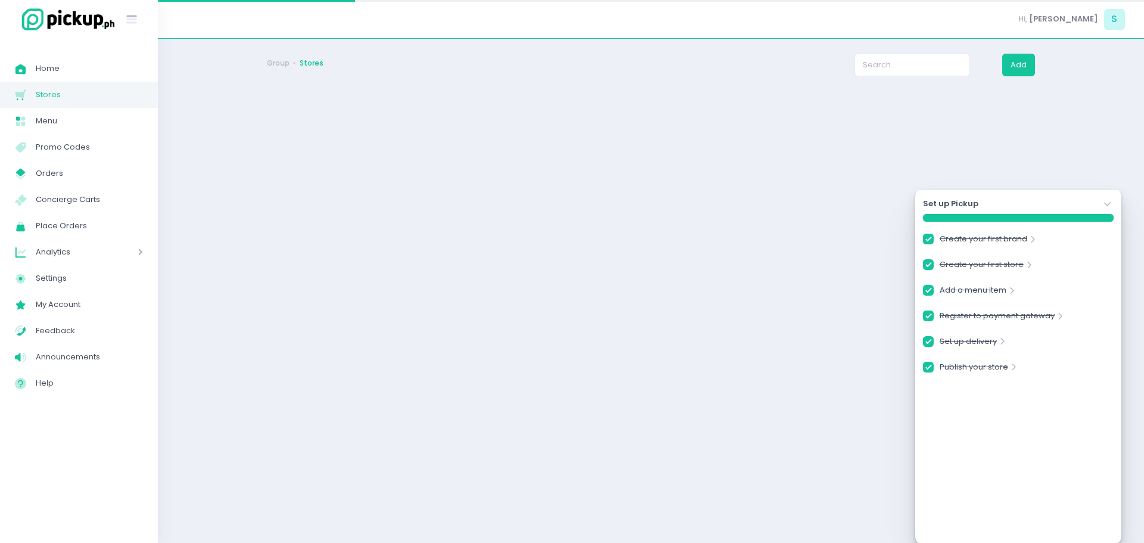
checkbox input "true"
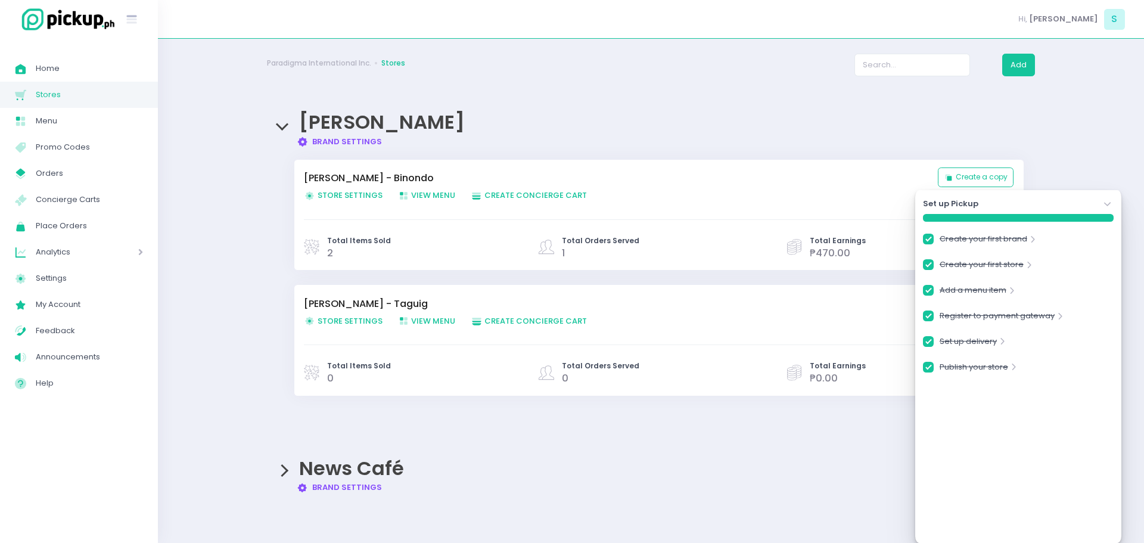
click at [361, 142] on link "Brand Settings Created with Sketch. Brand Settings" at bounding box center [339, 141] width 85 height 11
checkbox input "true"
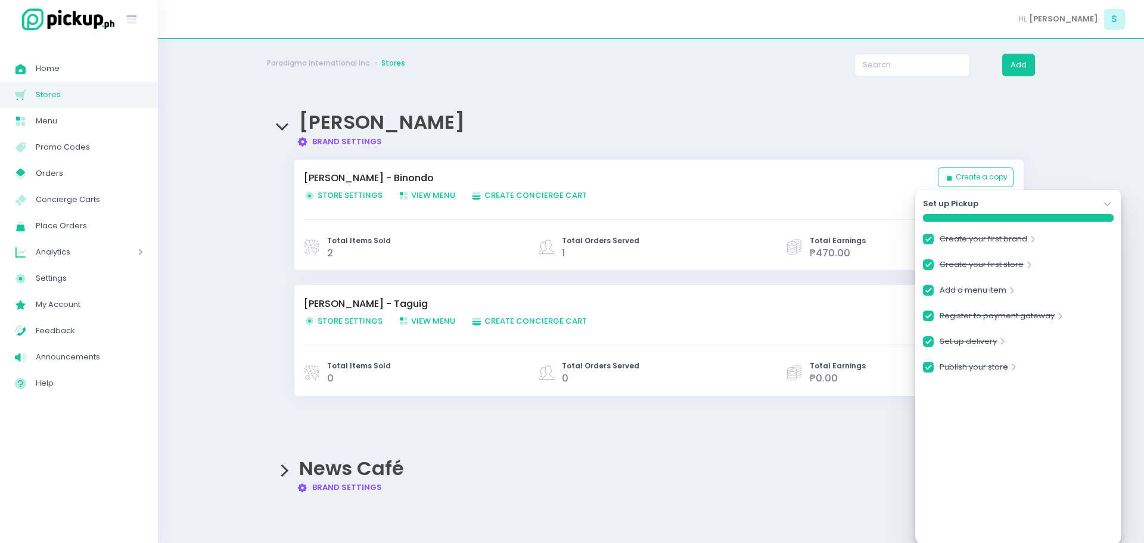
checkbox input "true"
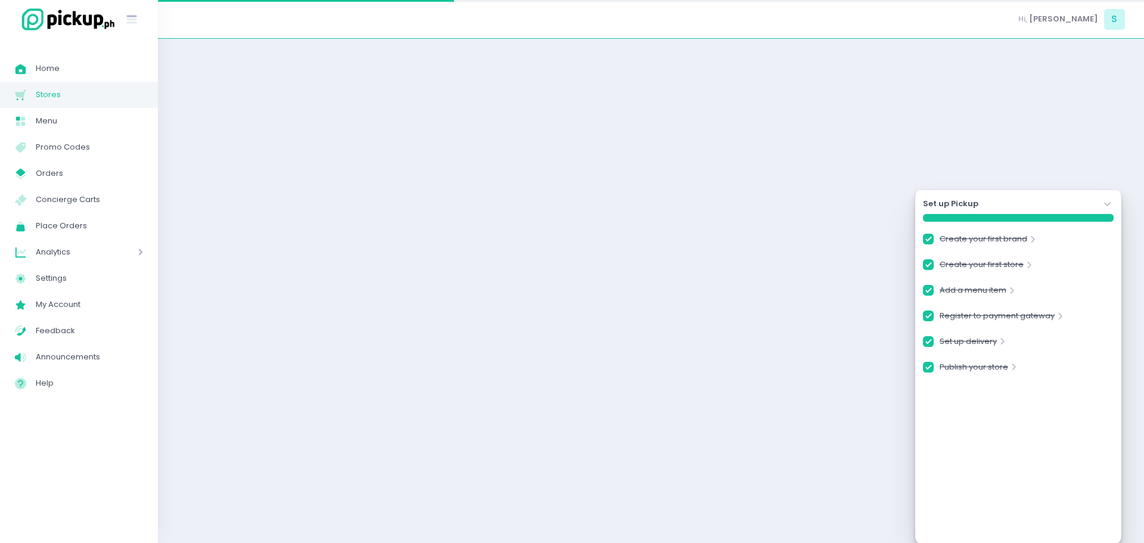
checkbox input "true"
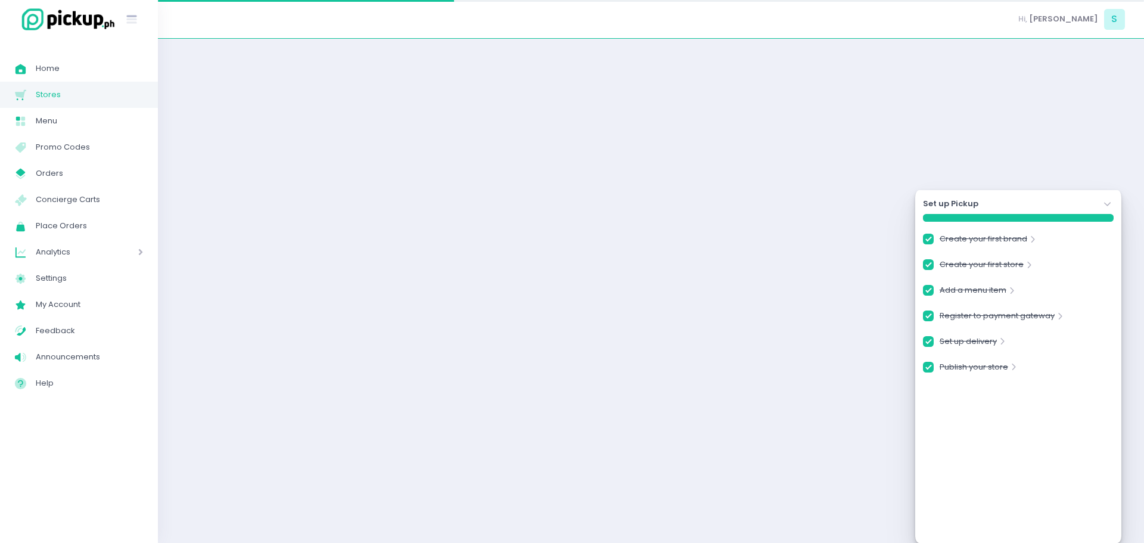
checkbox input "true"
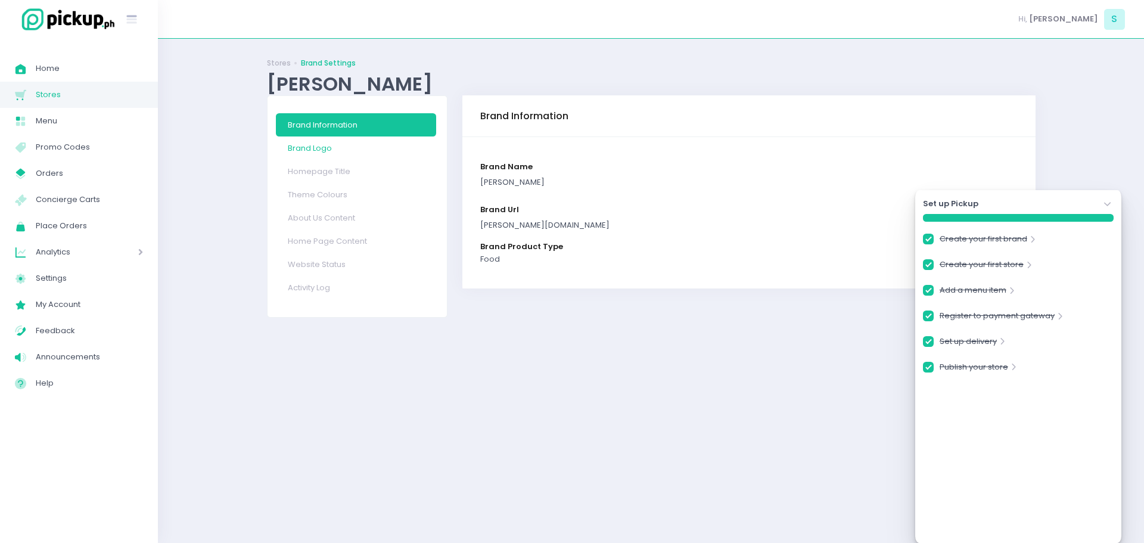
click at [330, 153] on link "Brand Logo" at bounding box center [356, 147] width 160 height 23
checkbox input "true"
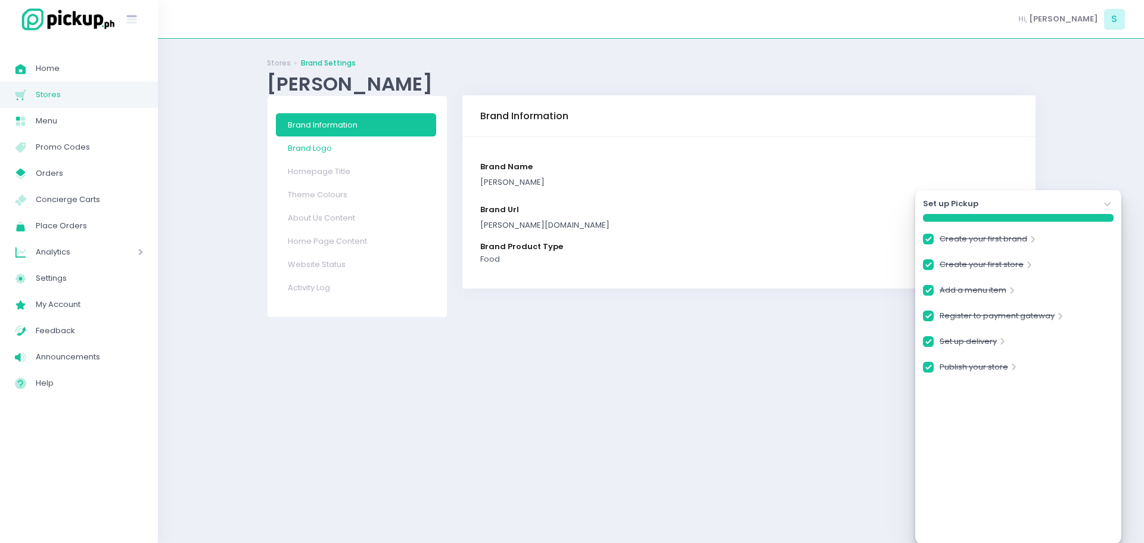
checkbox input "true"
click at [330, 153] on div "Stores Brand Settings [PERSON_NAME] Brand Information Brand Logo Homepage Title…" at bounding box center [651, 291] width 798 height 474
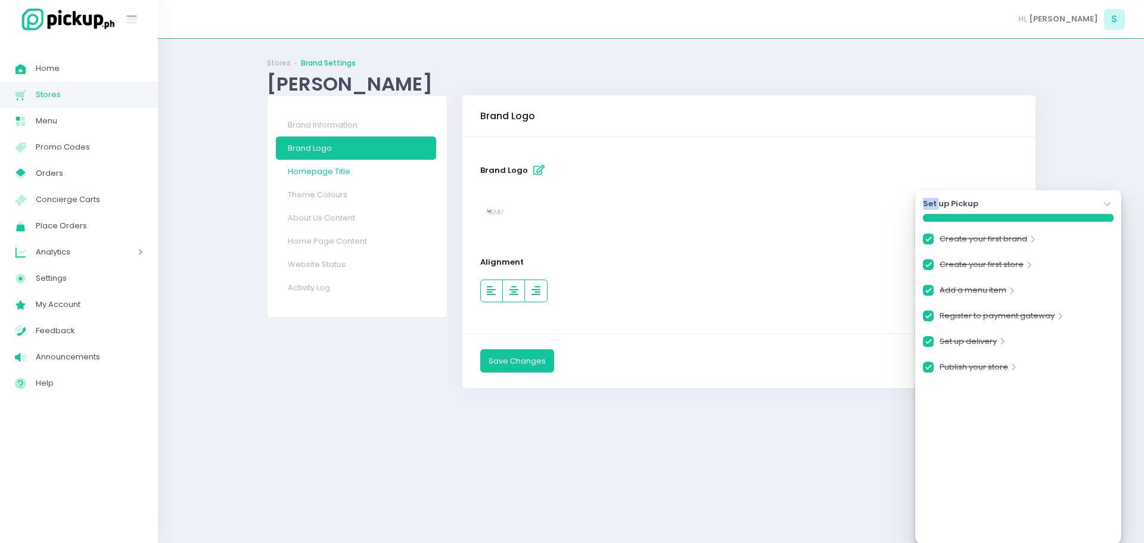
click at [327, 172] on link "Homepage Title" at bounding box center [356, 171] width 160 height 23
checkbox input "true"
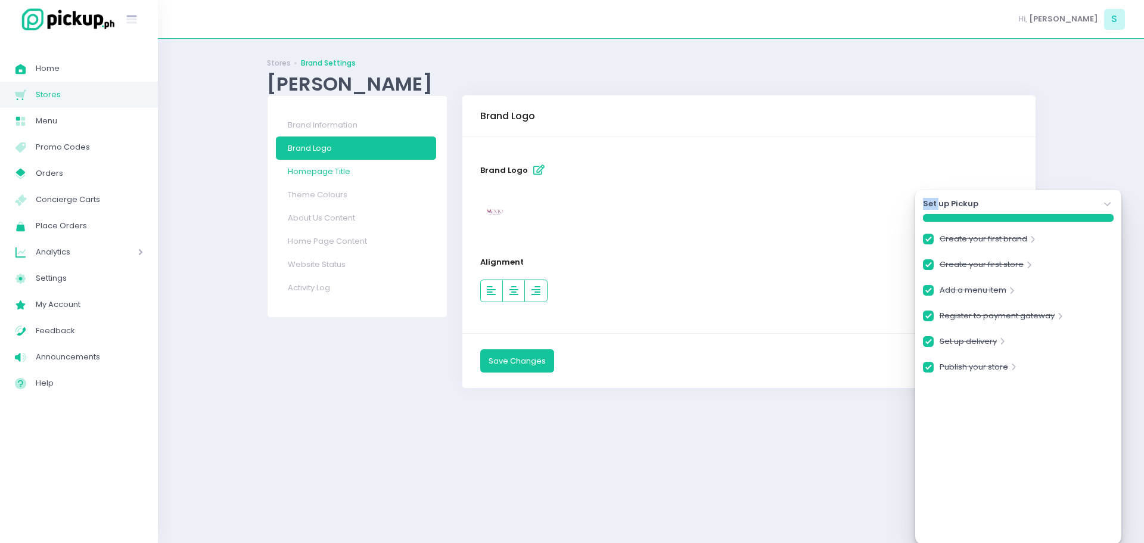
checkbox input "true"
select select "normal"
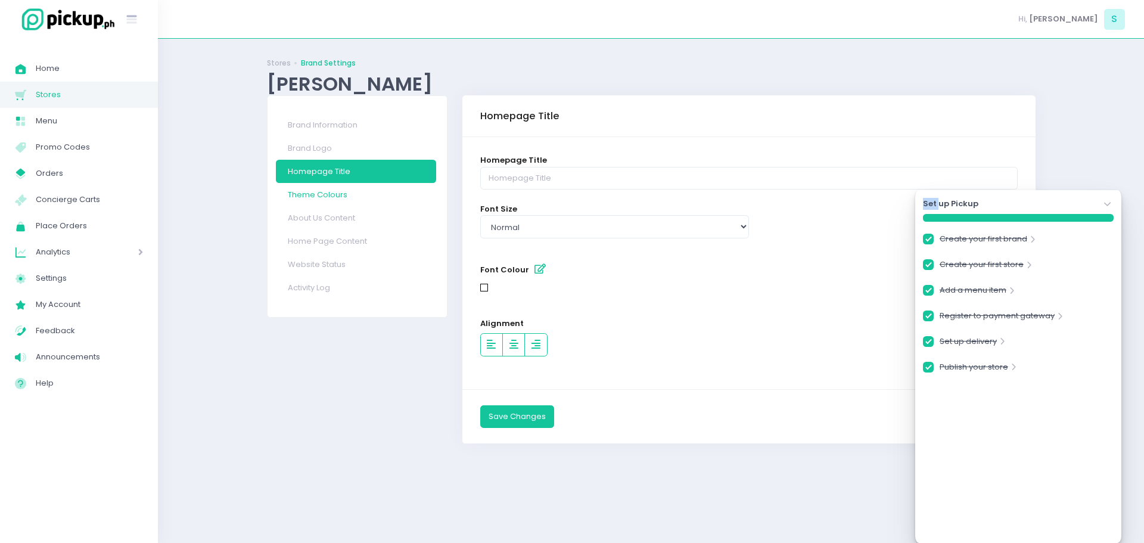
click at [320, 196] on link "Theme Colours" at bounding box center [356, 194] width 160 height 23
checkbox input "true"
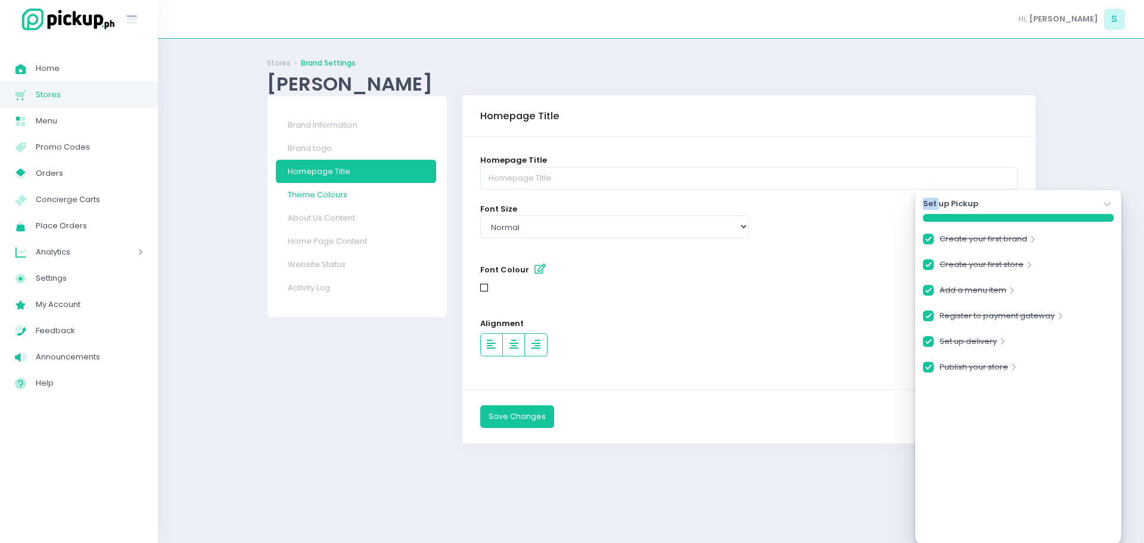
checkbox input "true"
click at [320, 196] on div "Stores Brand Settings [PERSON_NAME] Brand Information Brand Logo Homepage Title…" at bounding box center [651, 291] width 798 height 474
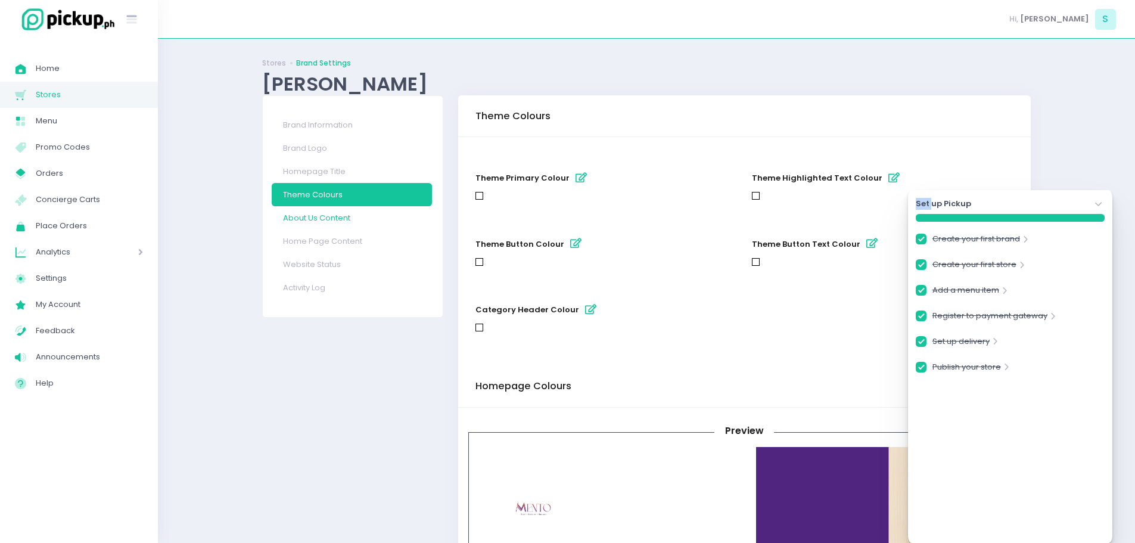
click at [317, 227] on link "About Us Content" at bounding box center [352, 217] width 160 height 23
checkbox input "true"
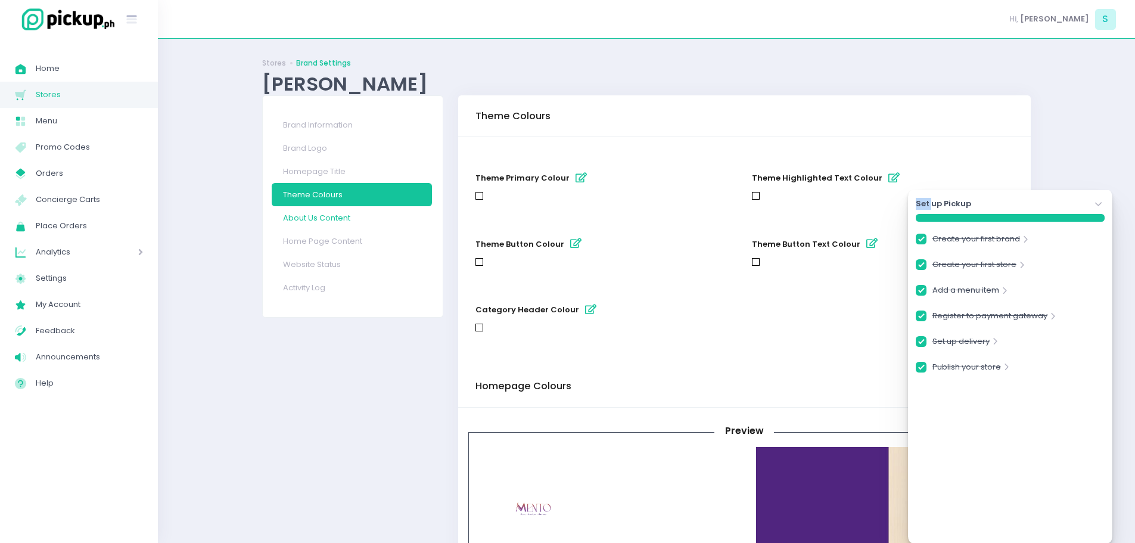
checkbox input "true"
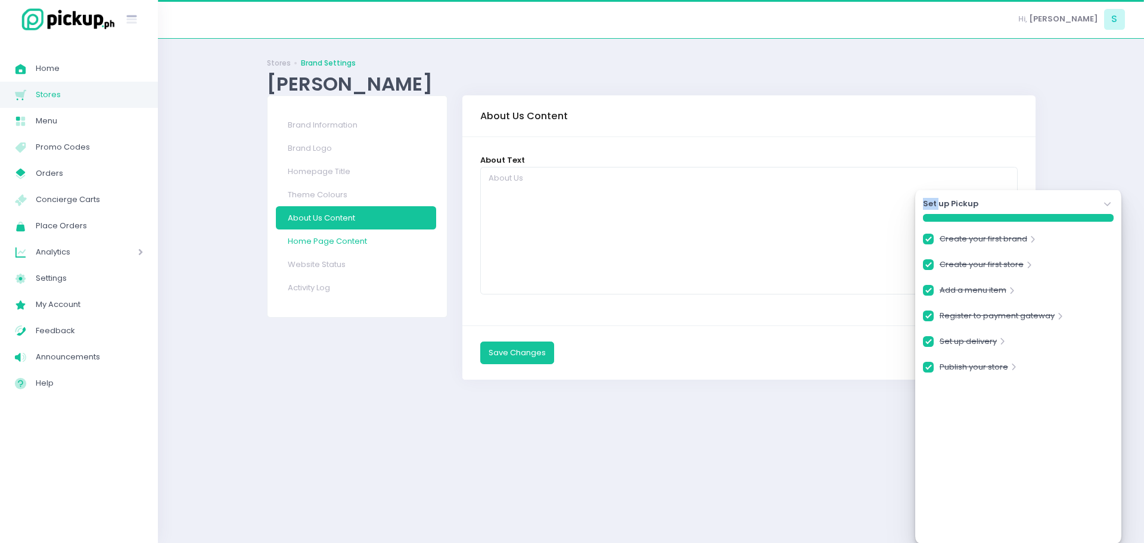
click at [310, 241] on link "Home Page Content" at bounding box center [356, 240] width 160 height 23
checkbox input "true"
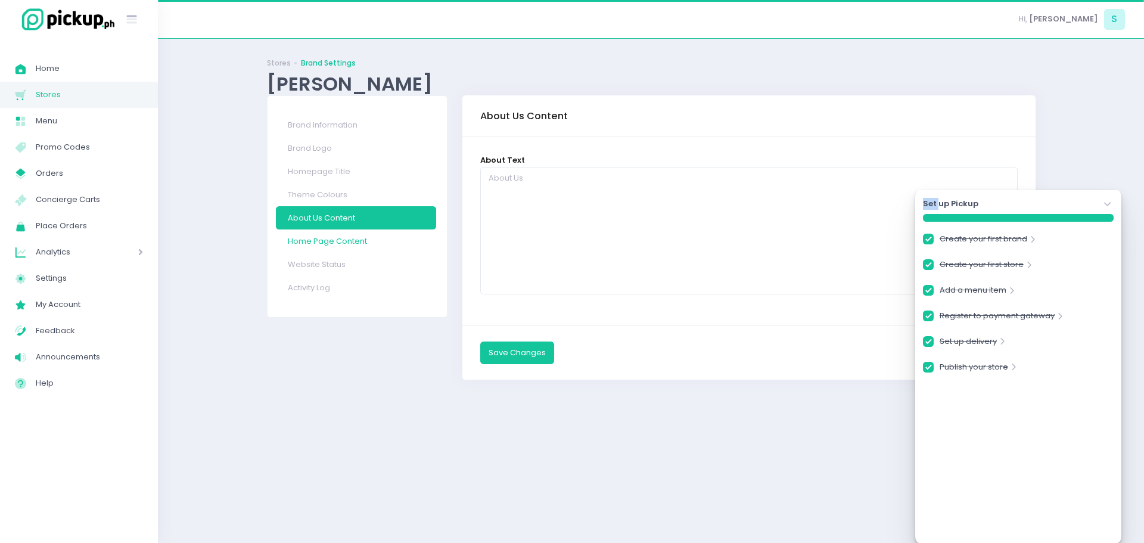
checkbox input "true"
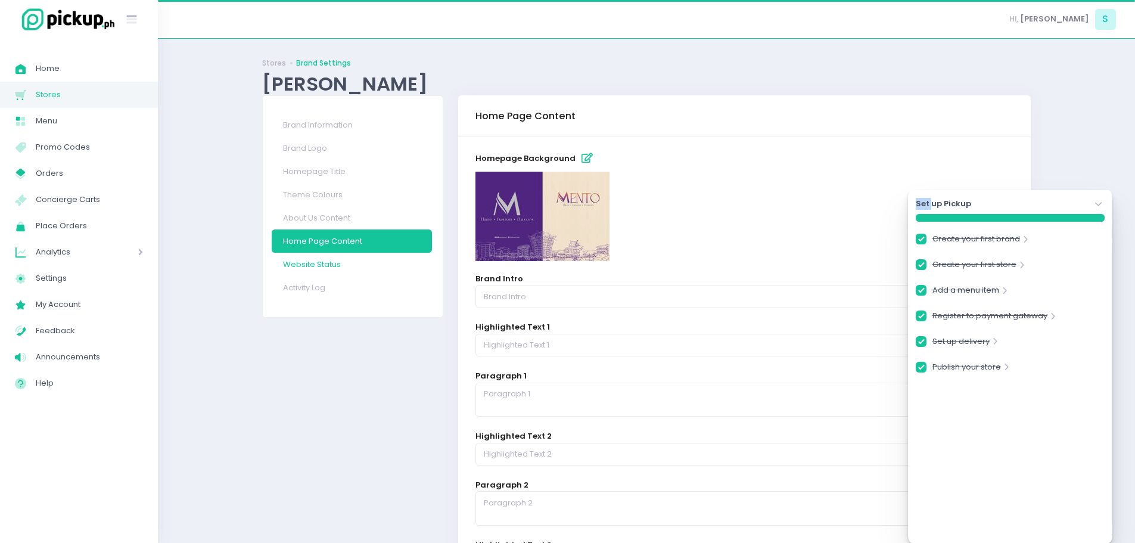
click at [308, 265] on link "Website Status" at bounding box center [352, 264] width 160 height 23
checkbox input "true"
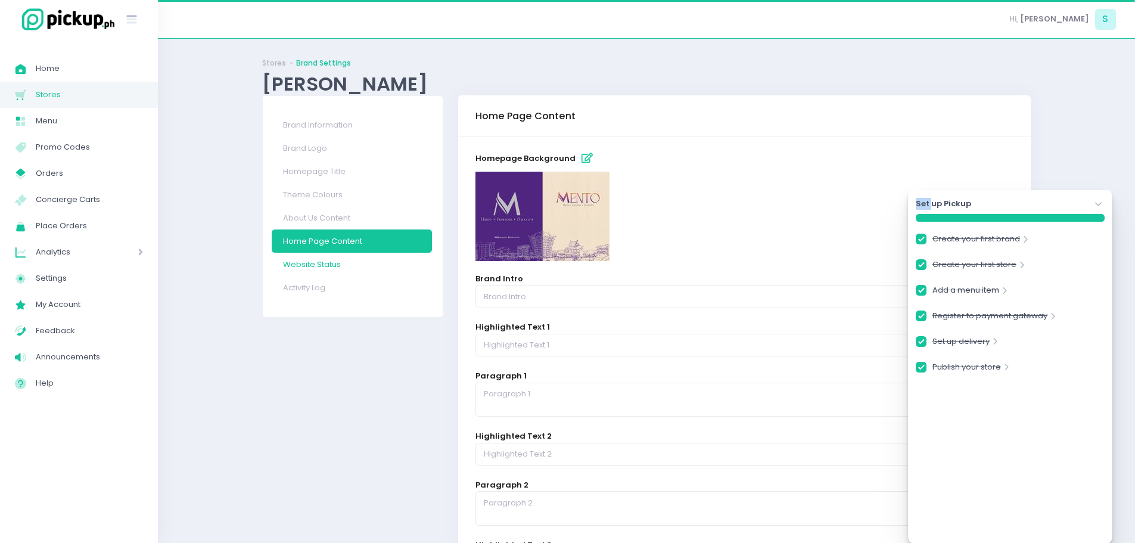
checkbox input "true"
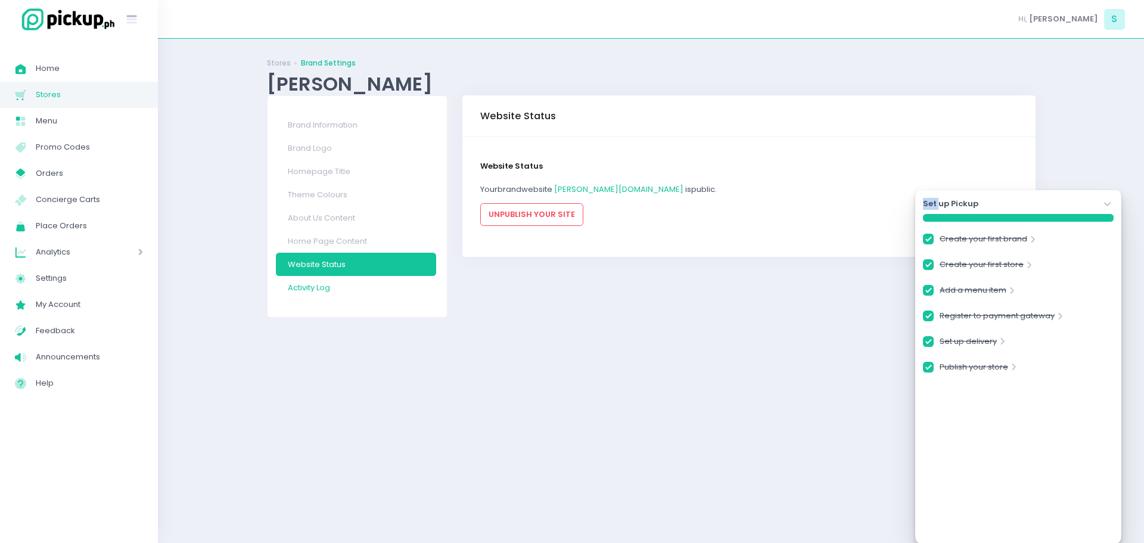
click at [309, 285] on link "Activity Log" at bounding box center [356, 287] width 160 height 23
checkbox input "true"
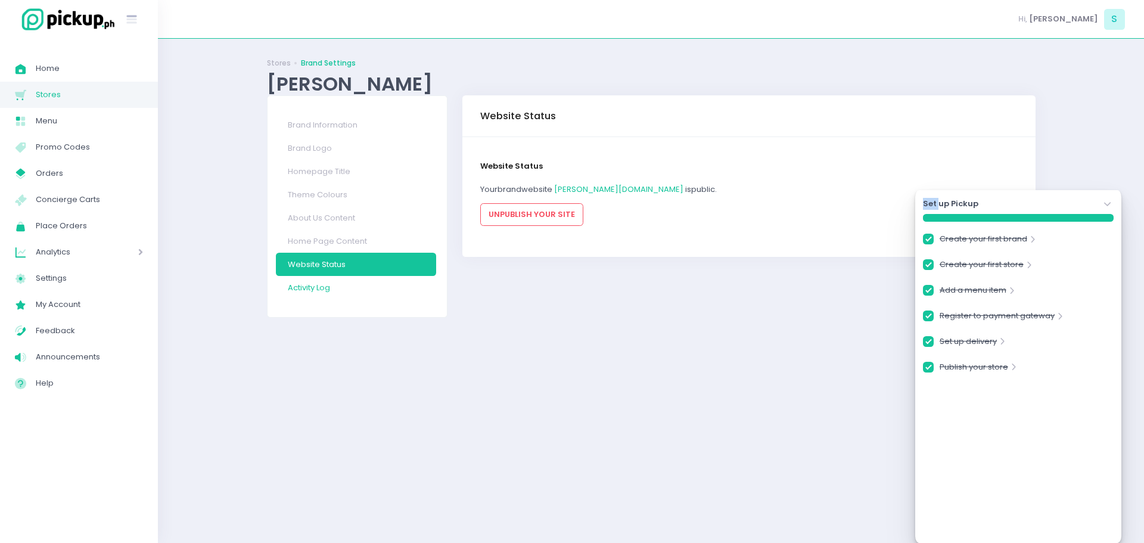
checkbox input "true"
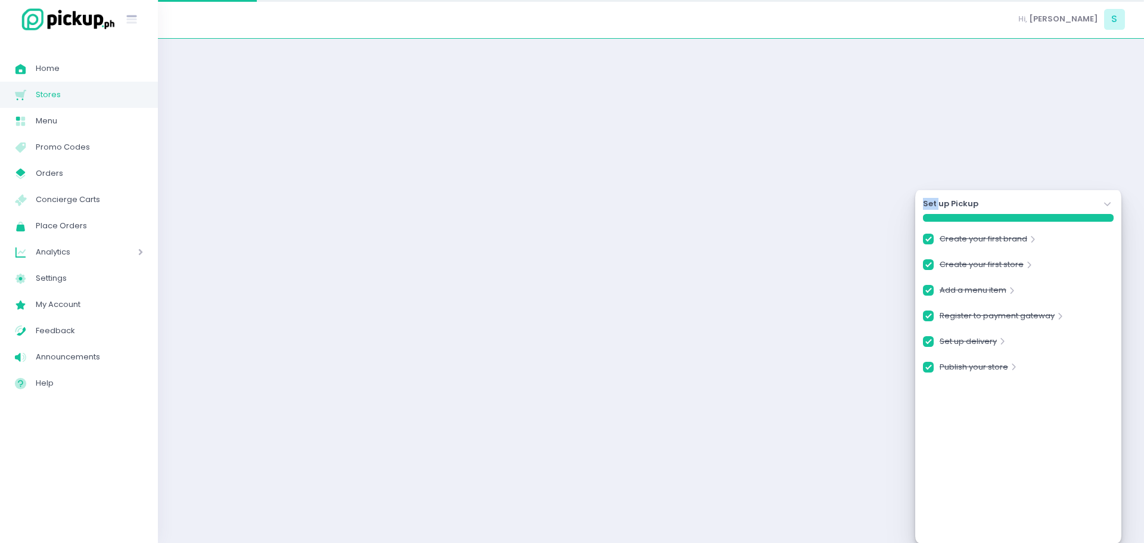
click at [309, 285] on div "Set up Pickup Stockholm-icons / Navigation / Angle-down Created with Sketch. Cr…" at bounding box center [651, 291] width 798 height 474
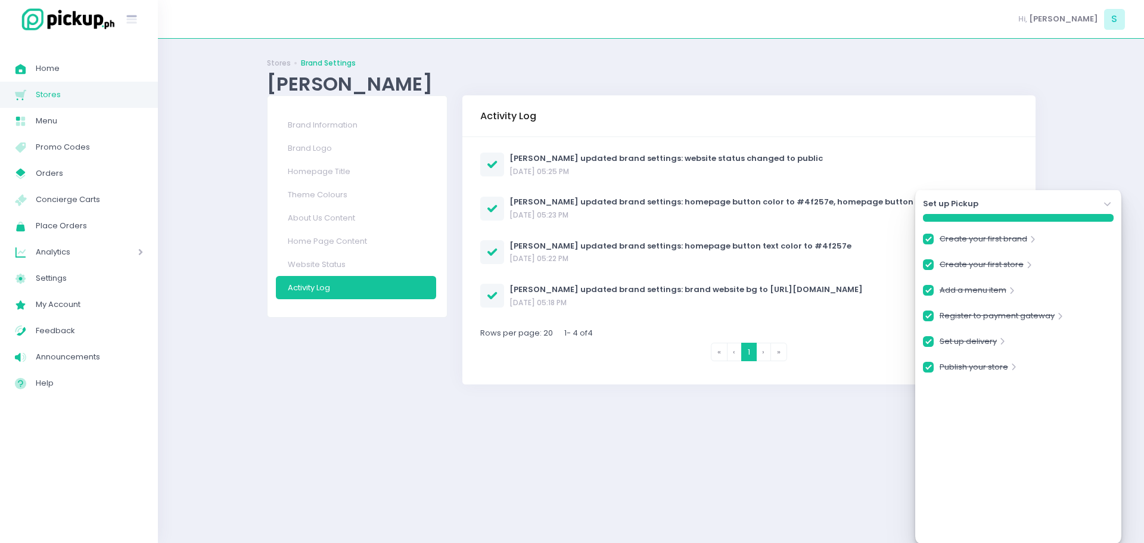
click at [1111, 199] on icon "Stockholm-icons / Navigation / Angle-down Created with Sketch." at bounding box center [1108, 204] width 12 height 12
click at [1111, 199] on div "Stores Brand Settings [PERSON_NAME] Brand Information Brand Logo Homepage Title…" at bounding box center [651, 291] width 986 height 474
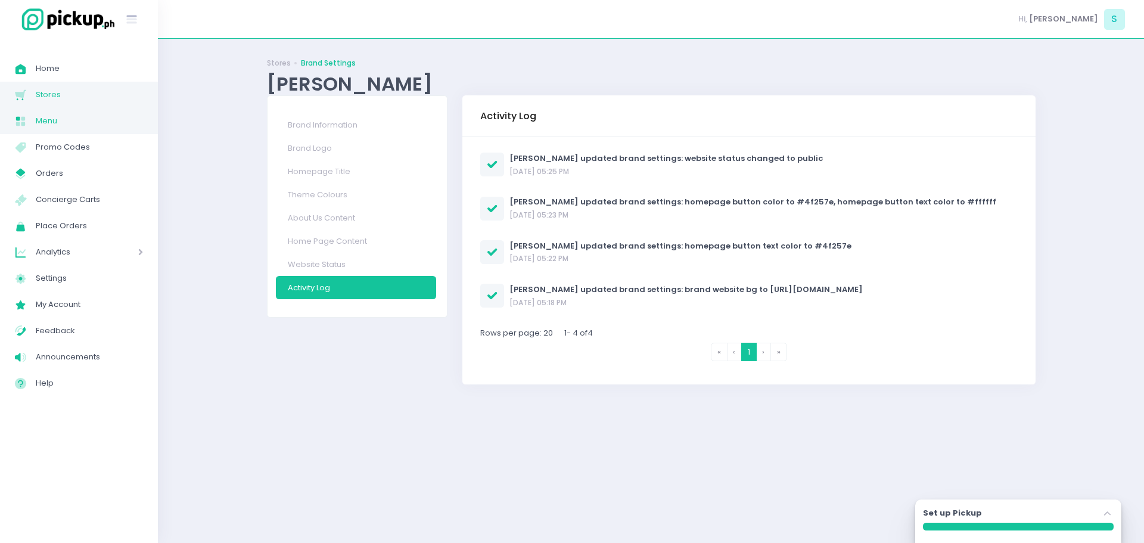
click at [79, 130] on link "Menu Created with Sketch. Menu" at bounding box center [79, 121] width 158 height 26
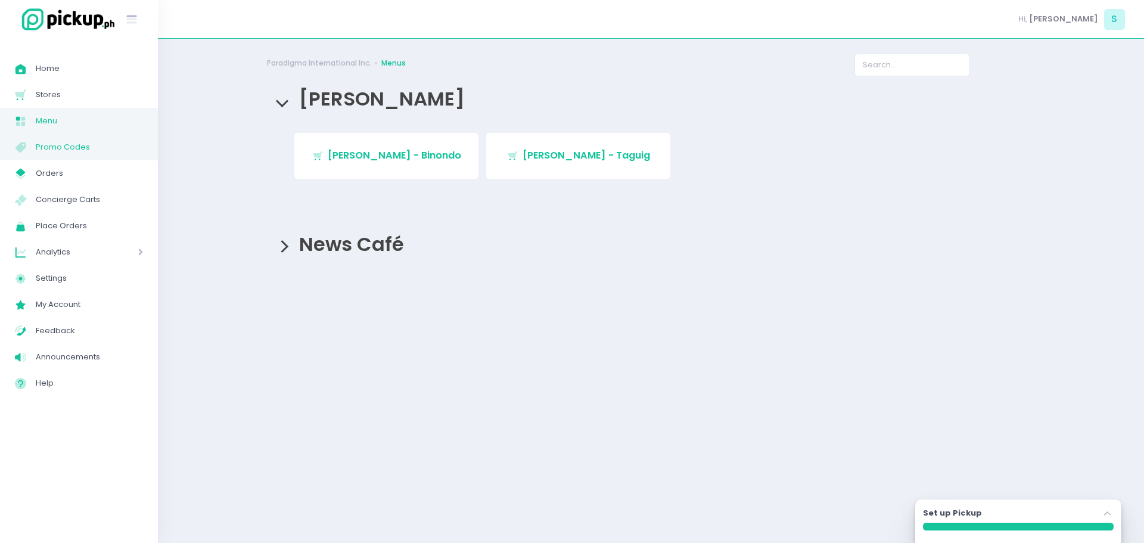
click at [79, 142] on span "Promo Codes" at bounding box center [89, 146] width 107 height 15
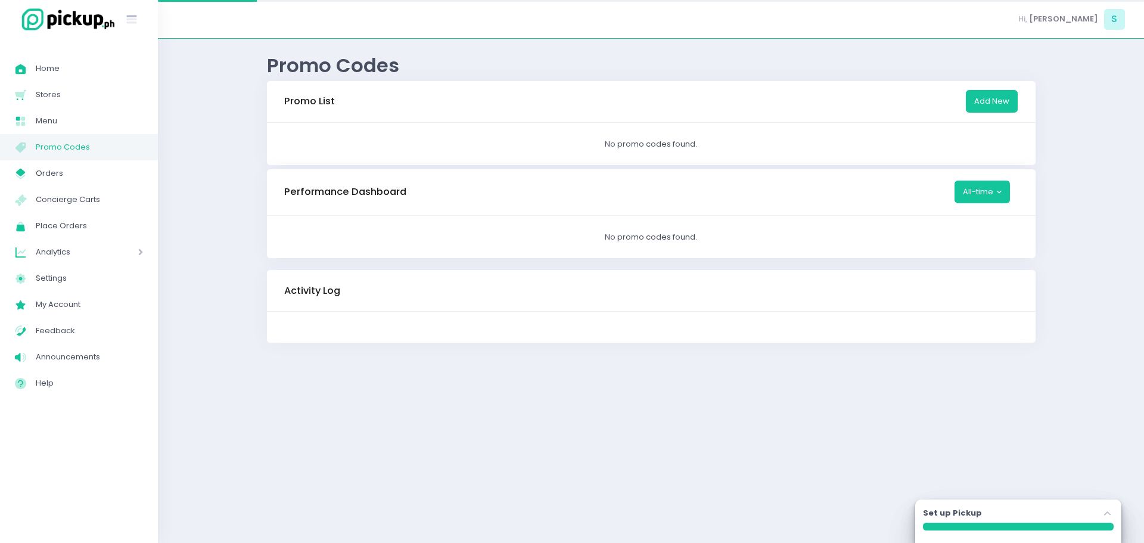
click at [79, 142] on span "Promo Codes" at bounding box center [89, 146] width 107 height 15
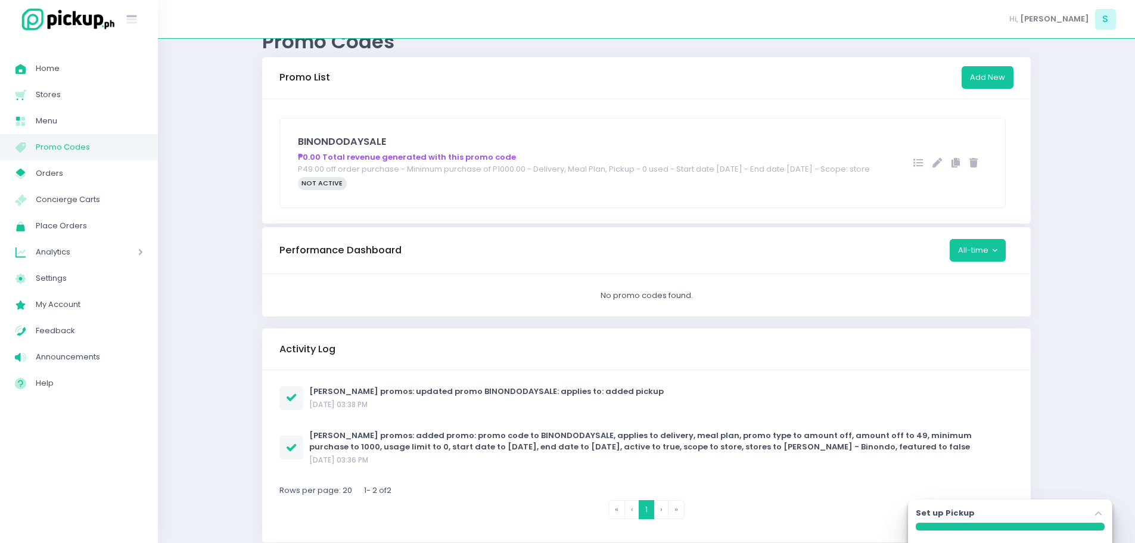
scroll to position [64, 0]
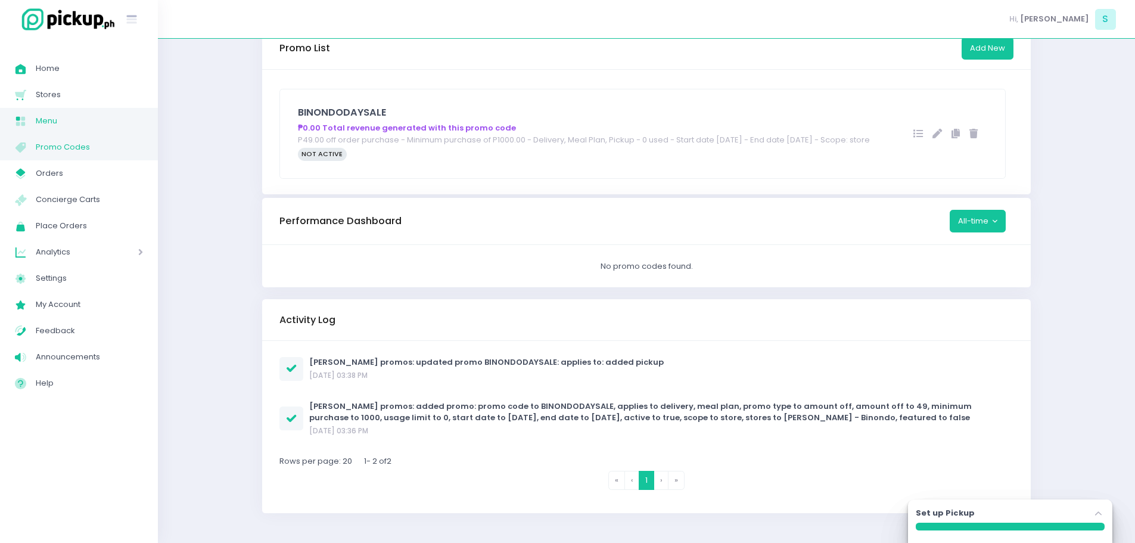
click at [52, 125] on span "Menu" at bounding box center [89, 120] width 107 height 15
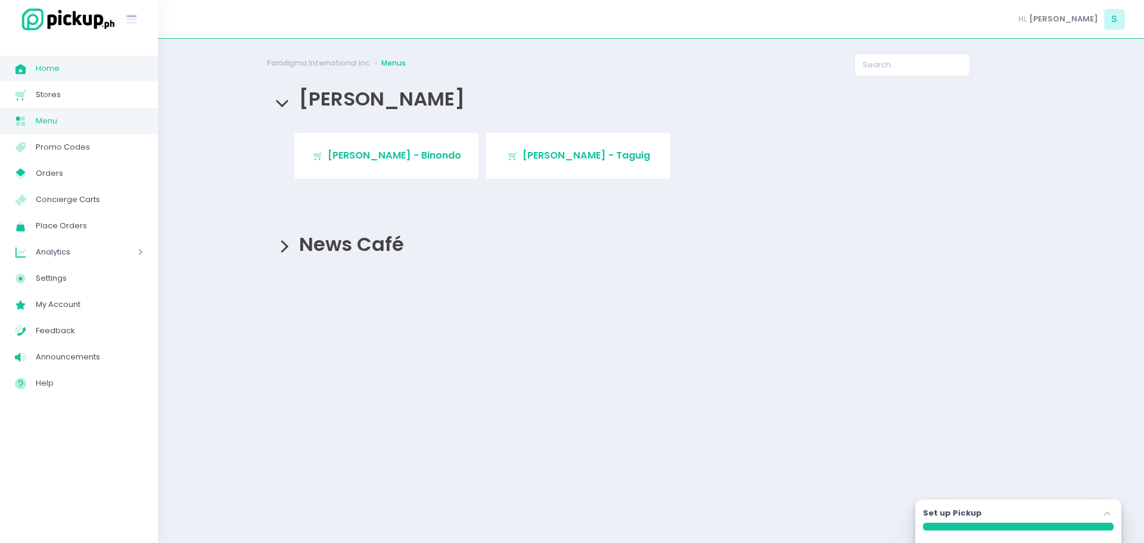
click at [70, 59] on link "Home Created with Sketch. Home" at bounding box center [79, 68] width 158 height 26
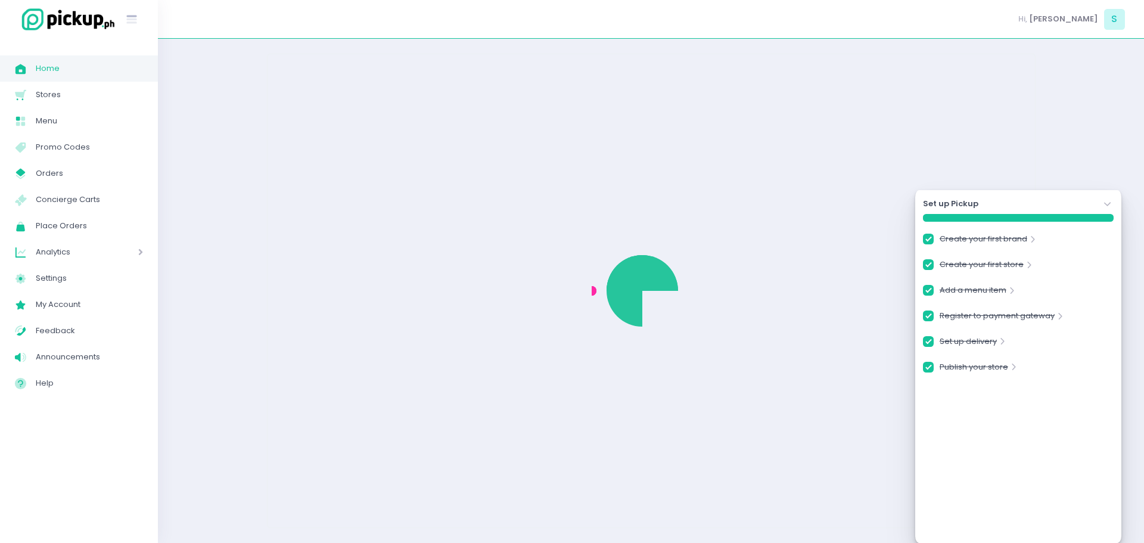
checkbox input "true"
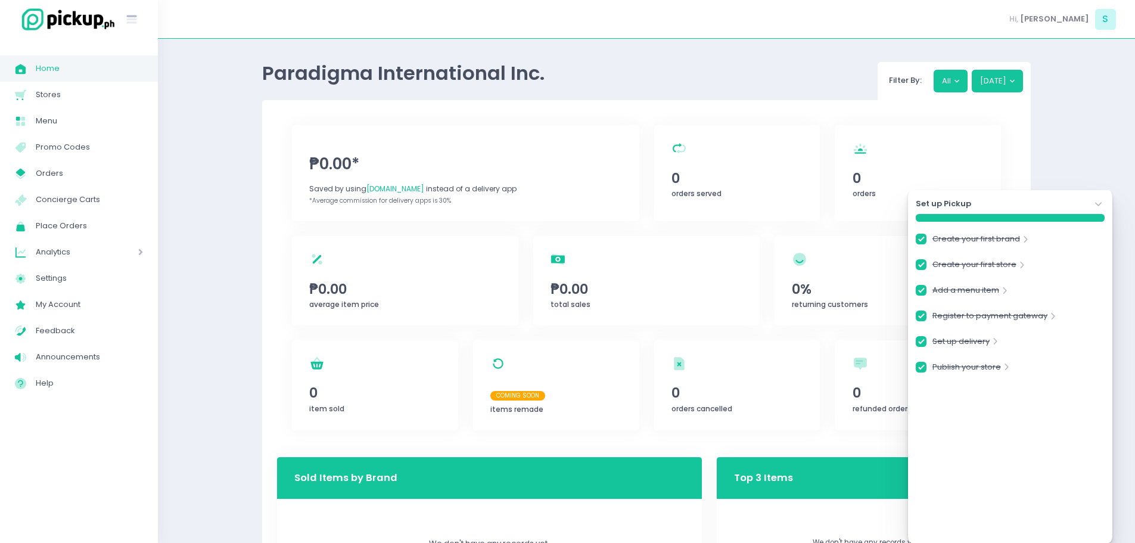
click at [1097, 202] on icon "Stockholm-icons / Navigation / Angle-down Created with Sketch." at bounding box center [1099, 204] width 12 height 12
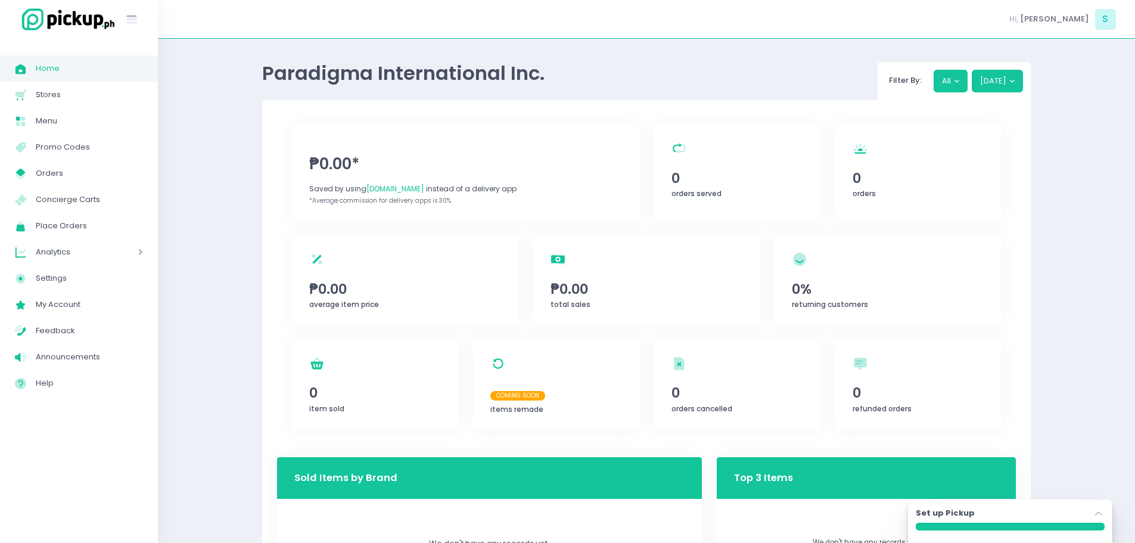
click at [1097, 202] on div "Paradigma International Inc. Filter By: All [DATE] ₱0.00* Saved by using [DOMAI…" at bounding box center [646, 396] width 977 height 684
